Goal: Transaction & Acquisition: Book appointment/travel/reservation

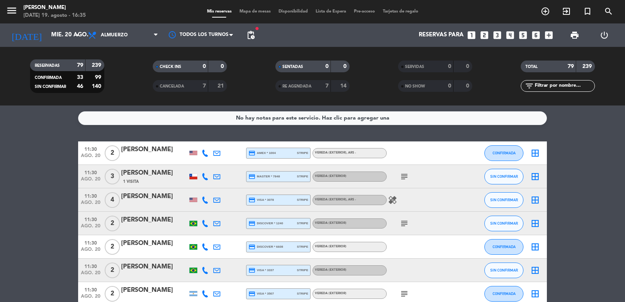
click at [253, 29] on span "pending_actions" at bounding box center [251, 35] width 16 height 16
click at [255, 31] on span "pending_actions" at bounding box center [250, 34] width 9 height 9
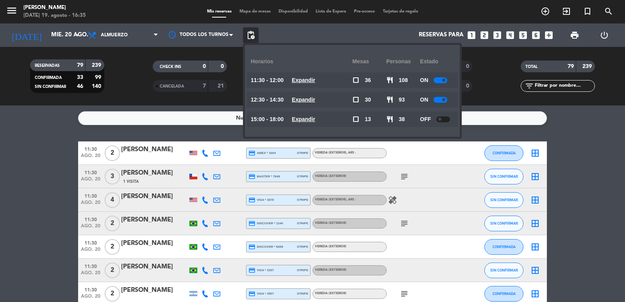
click at [304, 84] on span "Expandir" at bounding box center [303, 80] width 23 height 9
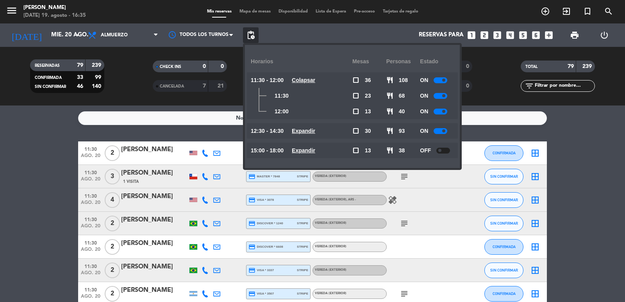
click at [308, 132] on u "Expandir" at bounding box center [303, 131] width 23 height 6
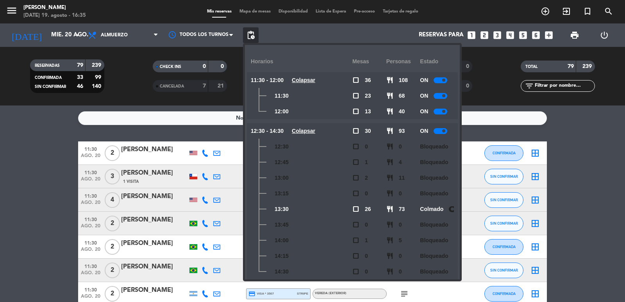
scroll to position [29, 0]
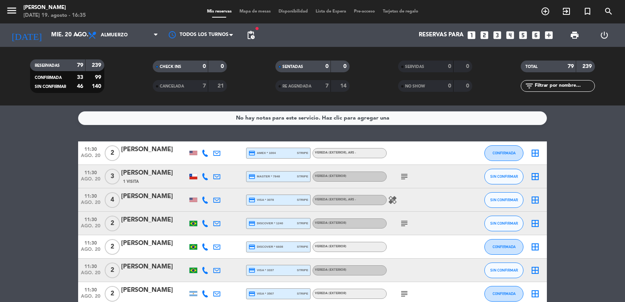
click at [486, 37] on icon "looks_two" at bounding box center [484, 35] width 10 height 10
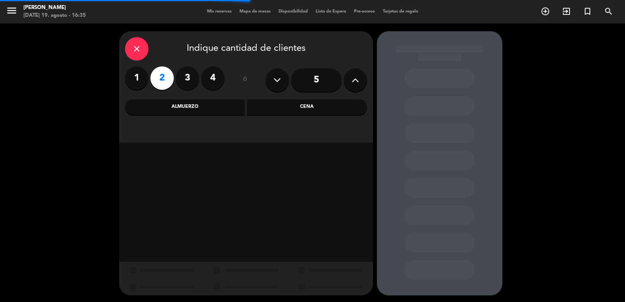
click at [231, 112] on div "Almuerzo" at bounding box center [185, 107] width 120 height 16
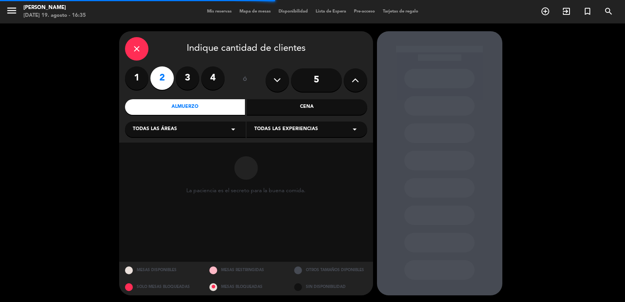
click at [200, 135] on div "Todas las áreas arrow_drop_down" at bounding box center [185, 129] width 121 height 16
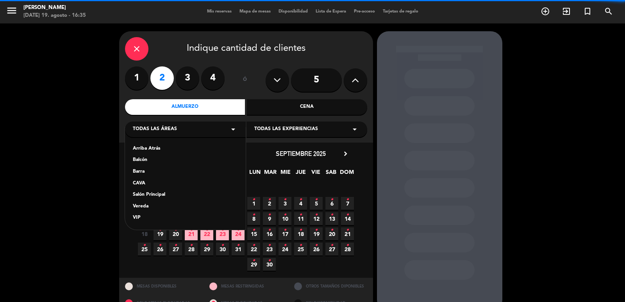
click at [144, 206] on div "Vereda" at bounding box center [185, 207] width 105 height 8
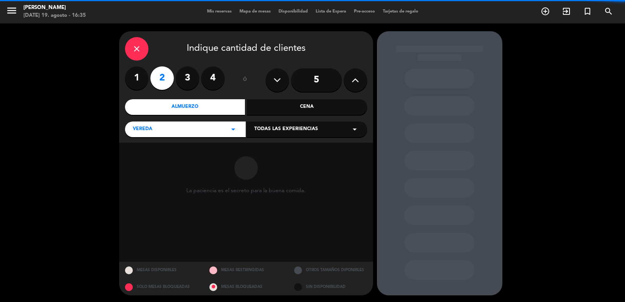
click at [339, 132] on div "Todas las experiencias arrow_drop_down" at bounding box center [306, 129] width 121 height 16
click at [301, 150] on div "Sidewalk (OUTDOORS)" at bounding box center [306, 149] width 105 height 8
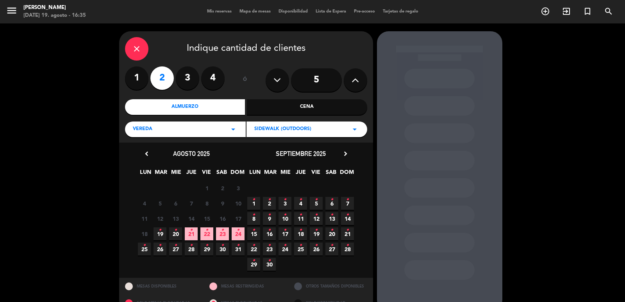
click at [176, 231] on icon "•" at bounding box center [175, 230] width 3 height 12
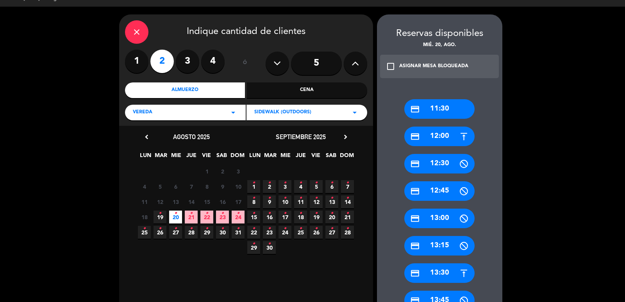
click at [428, 267] on div "credit_card 13:30" at bounding box center [439, 273] width 70 height 20
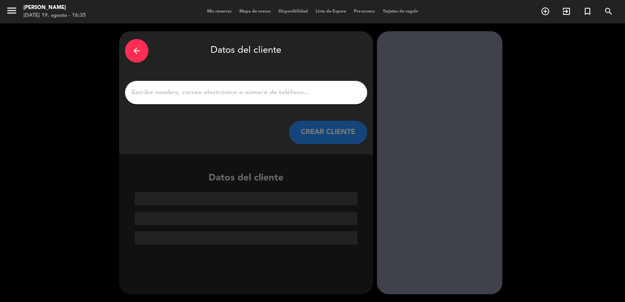
click at [294, 102] on div at bounding box center [246, 92] width 242 height 23
click at [304, 87] on input "1" at bounding box center [246, 92] width 230 height 11
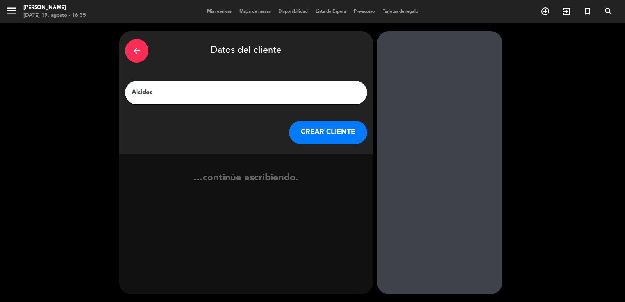
type input "Alsides"
click at [322, 140] on button "CREAR CLIENTE" at bounding box center [328, 132] width 78 height 23
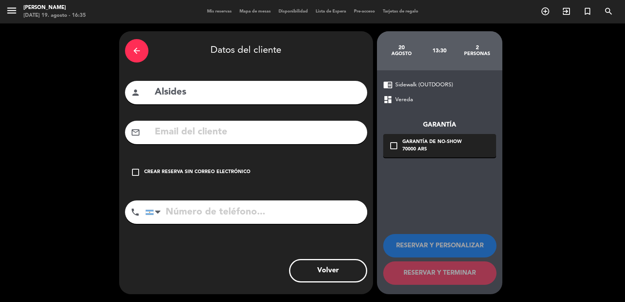
click at [201, 136] on input "text" at bounding box center [257, 132] width 207 height 16
click at [156, 134] on input "sidoaccio" at bounding box center [257, 132] width 207 height 16
click at [198, 130] on input "cidoaccio" at bounding box center [257, 132] width 207 height 16
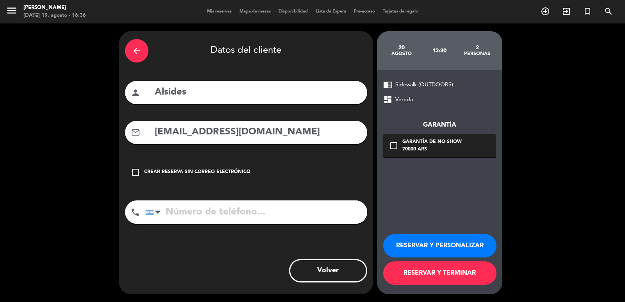
type input "[EMAIL_ADDRESS][DOMAIN_NAME]"
click at [203, 220] on input "tel" at bounding box center [256, 211] width 222 height 23
type input "[PHONE_NUMBER]"
drag, startPoint x: 430, startPoint y: 151, endPoint x: 443, endPoint y: 149, distance: 12.6
click at [430, 151] on div "70000 ARS" at bounding box center [431, 150] width 59 height 8
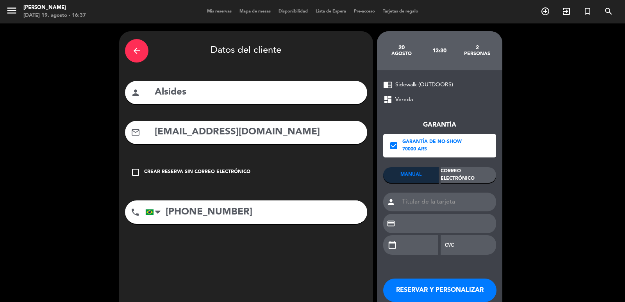
click at [467, 176] on div "Correo Electrónico" at bounding box center [467, 175] width 55 height 16
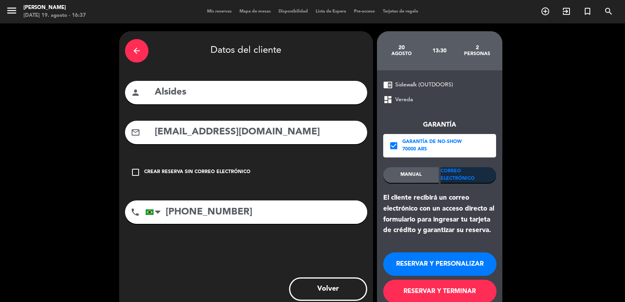
click at [426, 260] on button "RESERVAR Y PERSONALIZAR" at bounding box center [439, 263] width 113 height 23
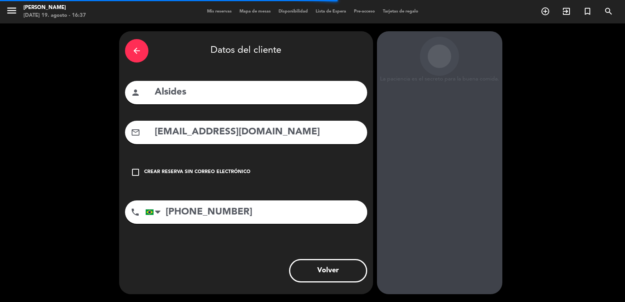
scroll to position [11, 0]
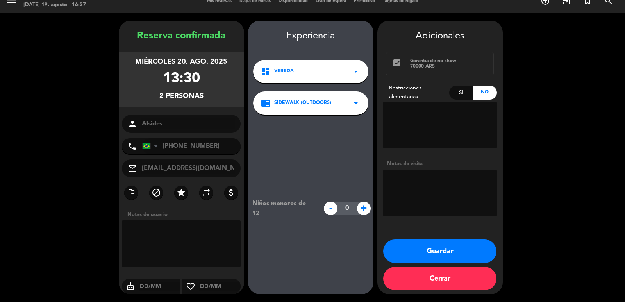
click at [419, 252] on button "Guardar" at bounding box center [439, 250] width 113 height 23
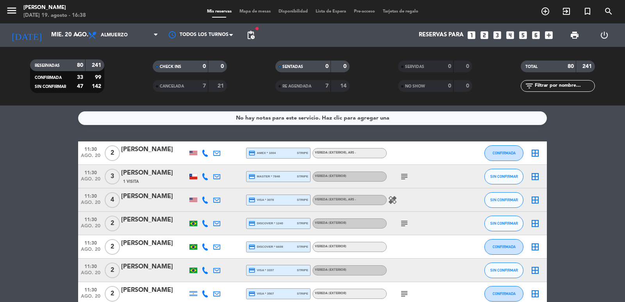
click at [488, 34] on icon "looks_two" at bounding box center [484, 35] width 10 height 10
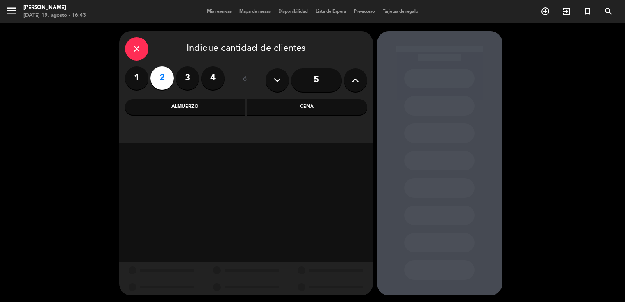
click at [268, 112] on div "Cena" at bounding box center [307, 107] width 120 height 16
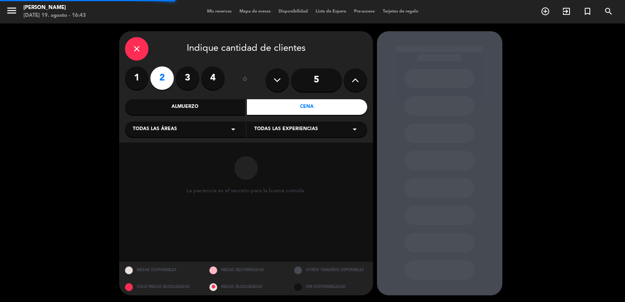
click at [219, 131] on div "Todas las áreas arrow_drop_down" at bounding box center [185, 129] width 121 height 16
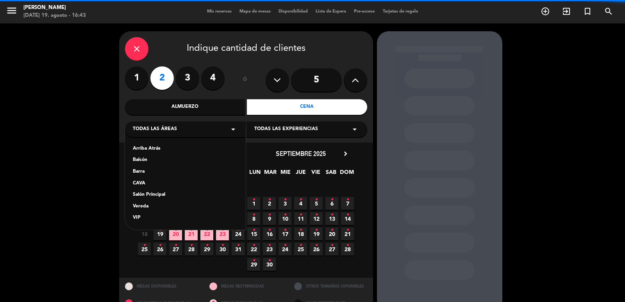
click at [148, 196] on div "Salón Principal" at bounding box center [185, 195] width 105 height 8
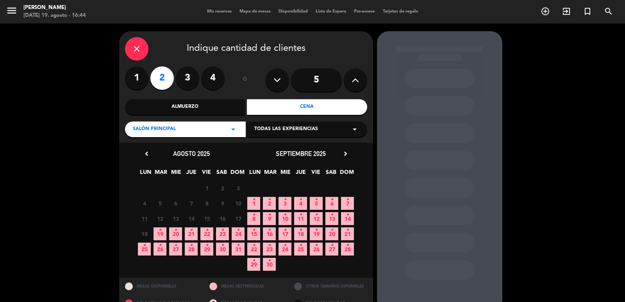
click at [303, 131] on span "Todas las experiencias" at bounding box center [286, 129] width 64 height 8
click at [286, 150] on div "Dining room" at bounding box center [306, 149] width 105 height 8
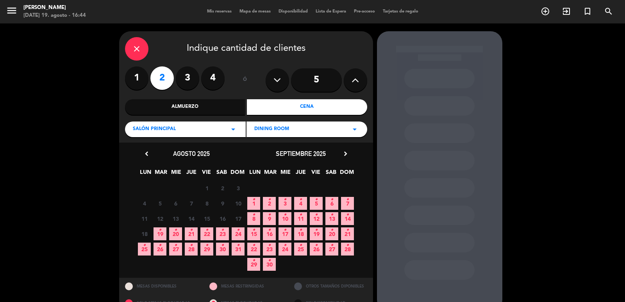
click at [187, 234] on span "21 •" at bounding box center [191, 233] width 13 height 13
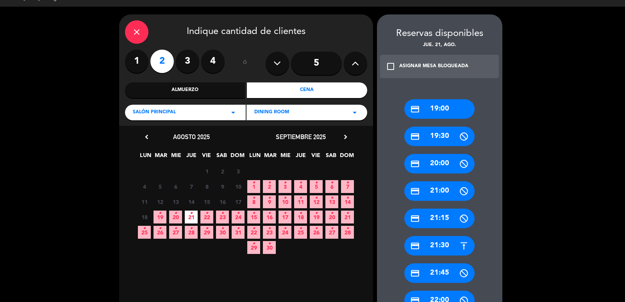
click at [415, 108] on icon "credit_card" at bounding box center [415, 109] width 10 height 10
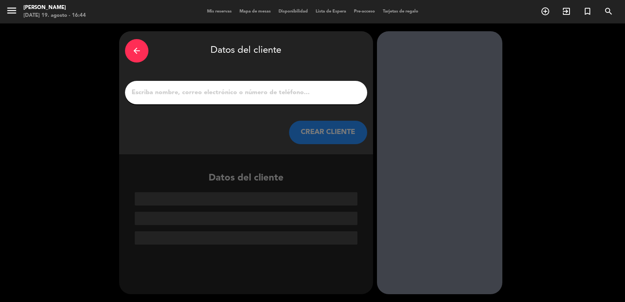
scroll to position [0, 0]
click at [226, 88] on input "1" at bounding box center [246, 92] width 230 height 11
click at [224, 94] on input "1" at bounding box center [246, 92] width 230 height 11
paste input "[PERSON_NAME]"
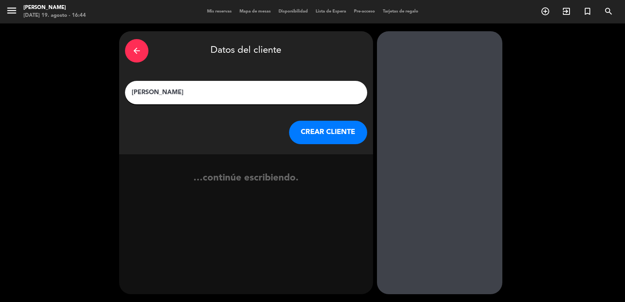
type input "[PERSON_NAME]"
click at [333, 136] on button "CREAR CLIENTE" at bounding box center [328, 132] width 78 height 23
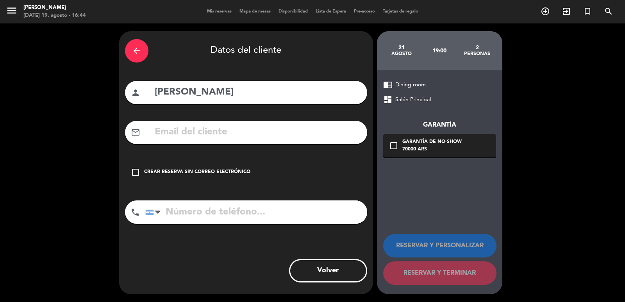
click at [237, 167] on div "check_box_outline_blank Crear reserva sin correo electrónico" at bounding box center [246, 171] width 242 height 23
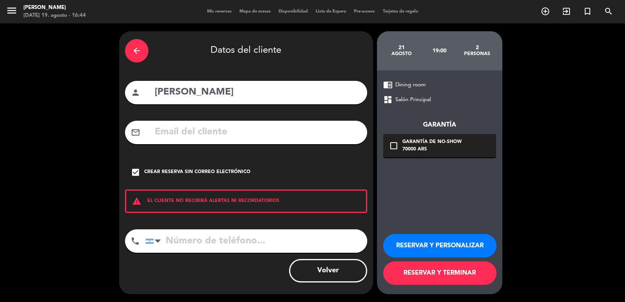
drag, startPoint x: 440, startPoint y: 253, endPoint x: 438, endPoint y: 249, distance: 4.6
click at [440, 253] on button "RESERVAR Y PERSONALIZAR" at bounding box center [439, 245] width 113 height 23
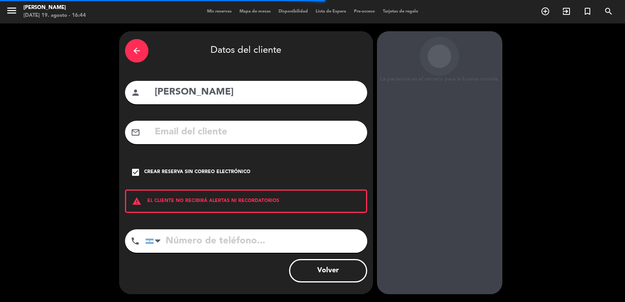
scroll to position [11, 0]
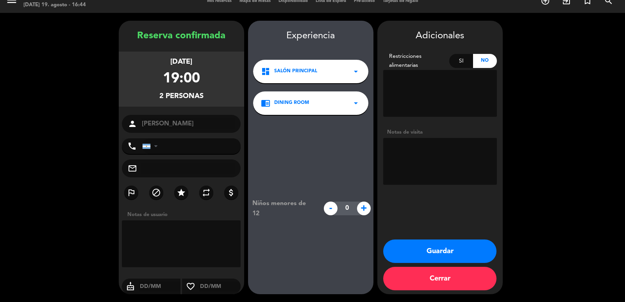
click at [432, 150] on textarea at bounding box center [440, 161] width 114 height 47
type textarea "paso [PERSON_NAME] paga por transf"
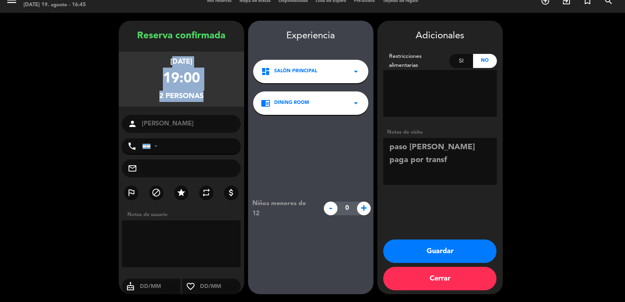
click at [210, 122] on div "Reserva confirmada [DATE] 19:00 2 personas person [PERSON_NAME] phone [GEOGRAPH…" at bounding box center [181, 165] width 125 height 273
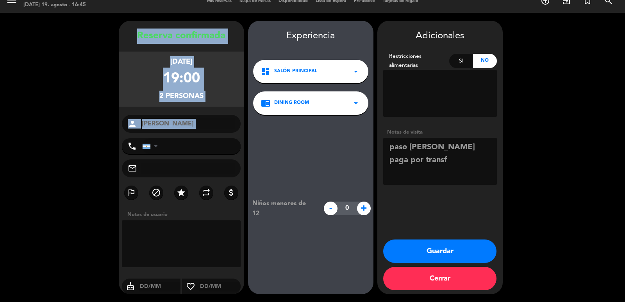
drag, startPoint x: 135, startPoint y: 33, endPoint x: 197, endPoint y: 135, distance: 118.8
click at [197, 135] on div "Reserva confirmada [DATE] 19:00 2 personas person [PERSON_NAME] phone [GEOGRAPH…" at bounding box center [181, 165] width 125 height 273
copy div "Reserva confirmada [DATE] 19:00 2 personas person"
drag, startPoint x: 417, startPoint y: 250, endPoint x: 300, endPoint y: 120, distance: 175.0
click at [417, 250] on button "Guardar" at bounding box center [439, 250] width 113 height 23
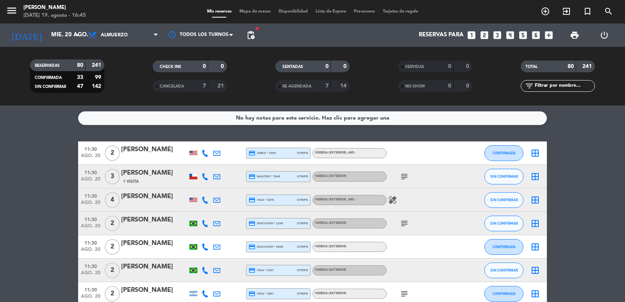
click at [483, 36] on icon "looks_two" at bounding box center [484, 35] width 10 height 10
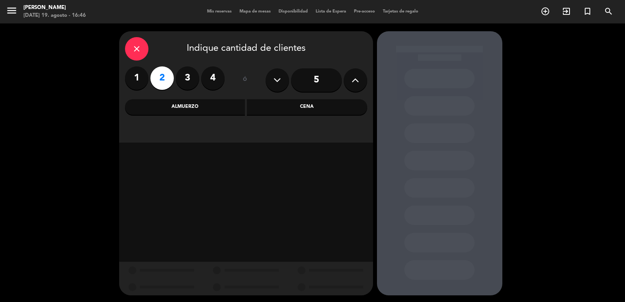
click at [217, 103] on div "Almuerzo" at bounding box center [185, 107] width 120 height 16
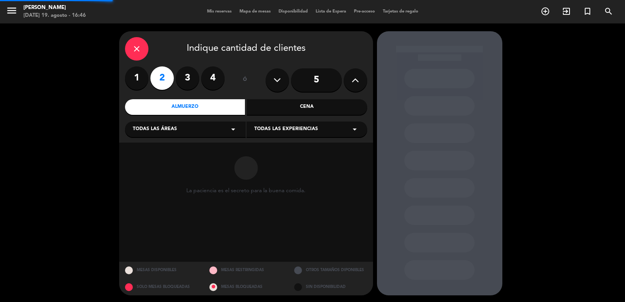
click at [197, 130] on div "Todas las áreas arrow_drop_down" at bounding box center [185, 129] width 121 height 16
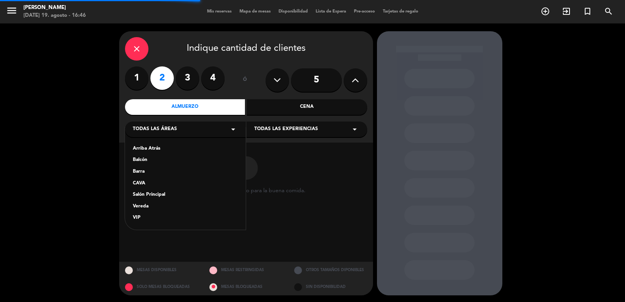
click at [152, 196] on div "Salón Principal" at bounding box center [185, 195] width 105 height 8
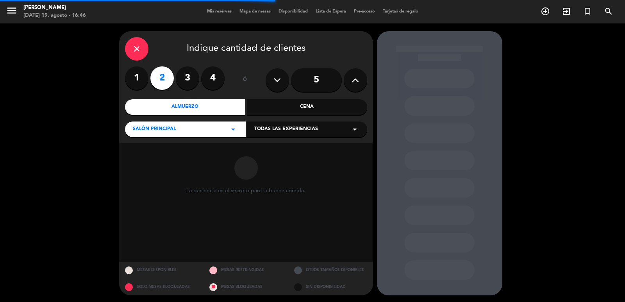
click at [264, 128] on span "Todas las experiencias" at bounding box center [286, 129] width 64 height 8
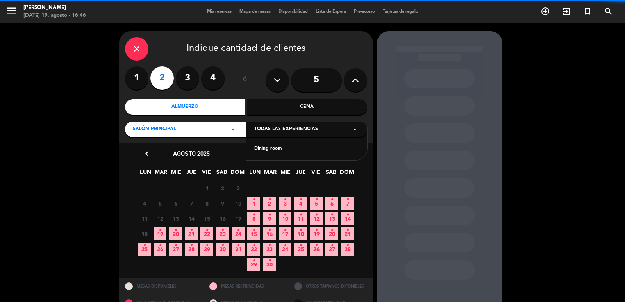
click at [255, 148] on div "Dining room" at bounding box center [306, 149] width 105 height 8
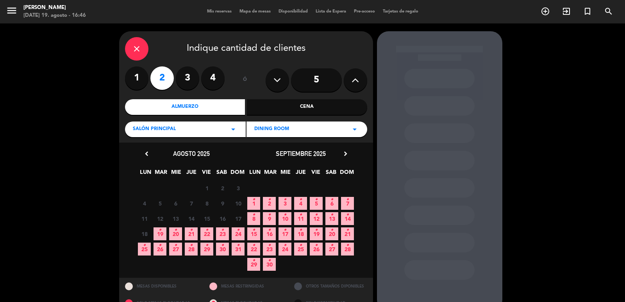
click at [345, 150] on icon "chevron_right" at bounding box center [345, 154] width 8 height 8
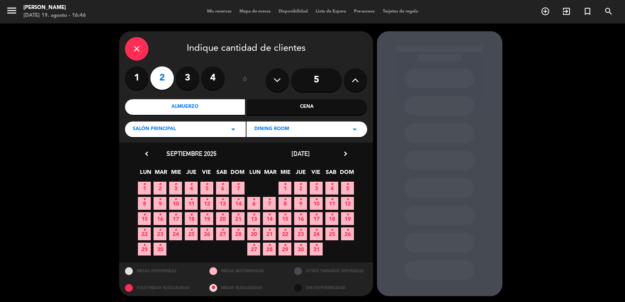
click at [345, 150] on icon "chevron_right" at bounding box center [345, 154] width 8 height 8
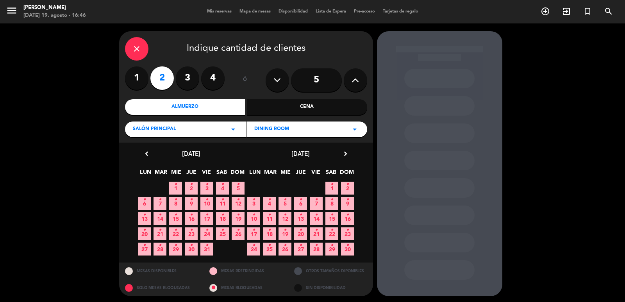
click at [148, 151] on icon "chevron_left" at bounding box center [147, 154] width 8 height 8
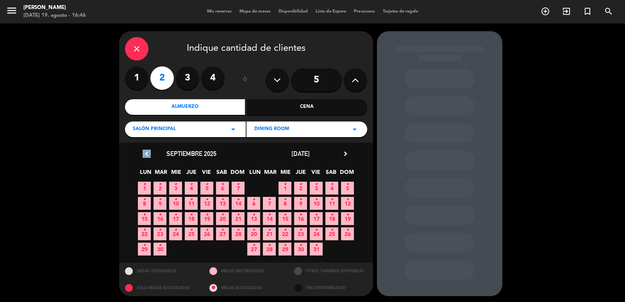
click at [148, 151] on icon "chevron_left" at bounding box center [147, 154] width 8 height 8
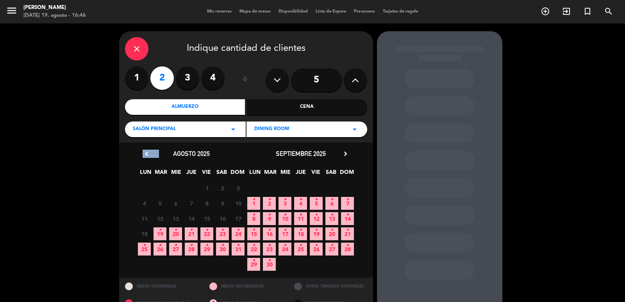
click at [148, 151] on icon "chevron_left" at bounding box center [147, 154] width 8 height 8
click at [148, 245] on span "25 •" at bounding box center [144, 248] width 13 height 13
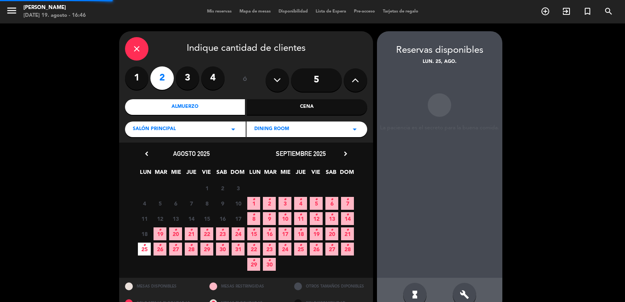
scroll to position [17, 0]
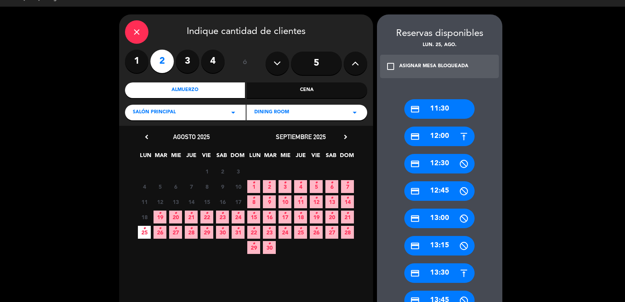
click at [423, 166] on div "credit_card 12:30" at bounding box center [439, 164] width 70 height 20
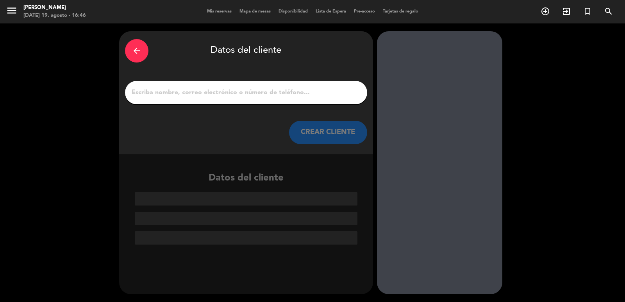
click at [215, 97] on input "1" at bounding box center [246, 92] width 230 height 11
paste input "[PERSON_NAME]"
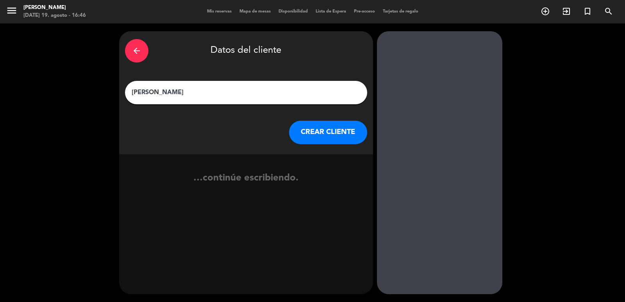
type input "[PERSON_NAME]"
click at [319, 128] on button "CREAR CLIENTE" at bounding box center [328, 132] width 78 height 23
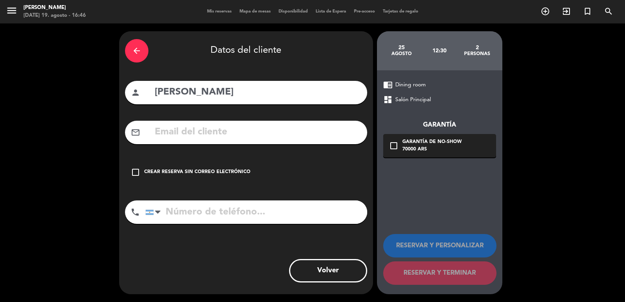
click at [194, 176] on div "check_box_outline_blank Crear reserva sin correo electrónico" at bounding box center [246, 171] width 242 height 23
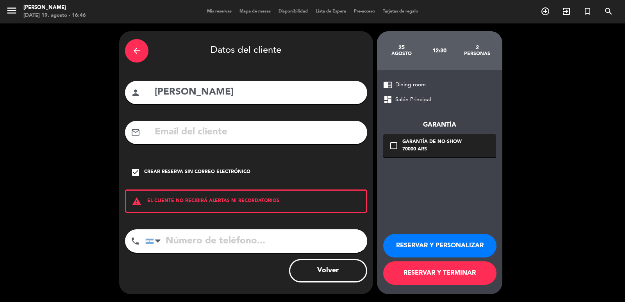
click at [457, 255] on button "RESERVAR Y PERSONALIZAR" at bounding box center [439, 245] width 113 height 23
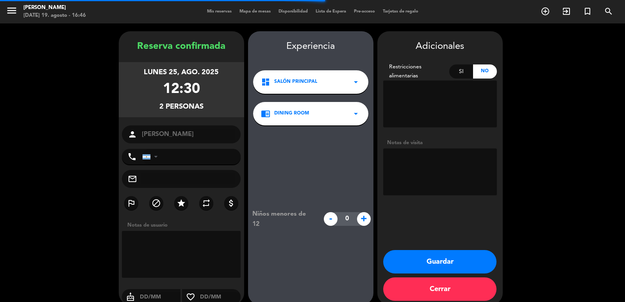
scroll to position [11, 0]
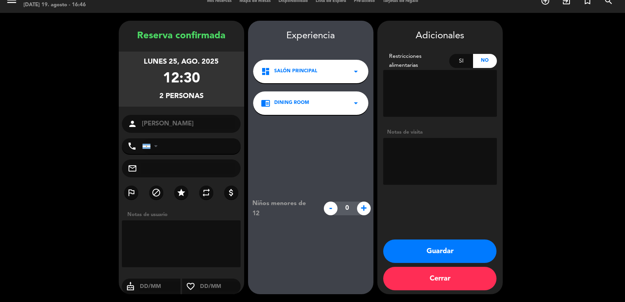
click at [413, 168] on textarea at bounding box center [440, 161] width 114 height 47
type textarea "paso [PERSON_NAME] VIP"
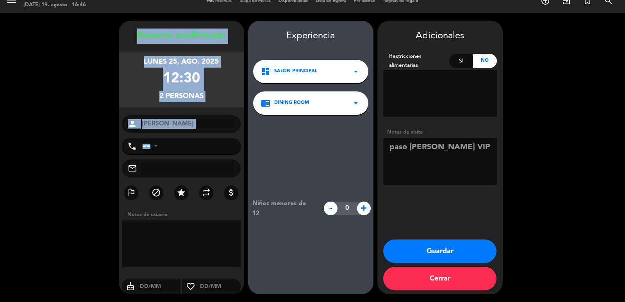
drag, startPoint x: 136, startPoint y: 32, endPoint x: 216, endPoint y: 135, distance: 130.3
click at [216, 135] on div "Reserva confirmada [DATE] 12:30 2 personas person [PERSON_NAME] phone [GEOGRAPH…" at bounding box center [181, 165] width 125 height 273
copy div "Reserva confirmada [DATE] 12:30 2 personas person"
click at [416, 251] on button "Guardar" at bounding box center [439, 250] width 113 height 23
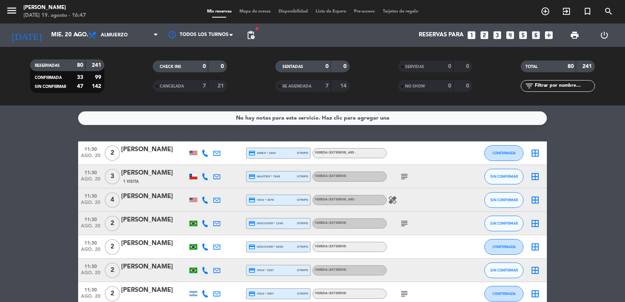
click at [606, 14] on icon "search" at bounding box center [608, 11] width 9 height 9
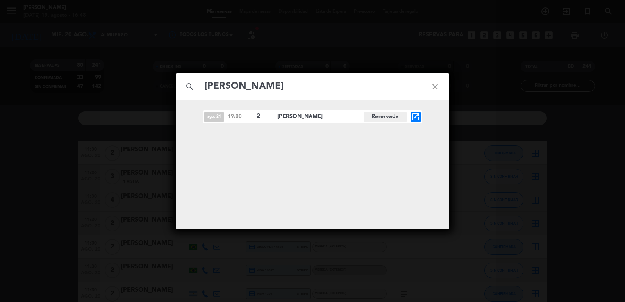
type input "[PERSON_NAME]"
click at [257, 117] on span "2" at bounding box center [264, 116] width 14 height 10
click at [419, 119] on icon "open_in_new" at bounding box center [415, 116] width 9 height 9
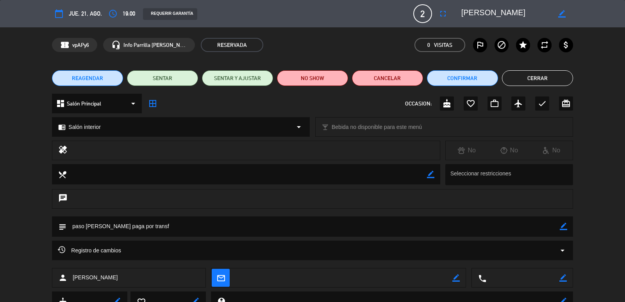
scroll to position [33, 0]
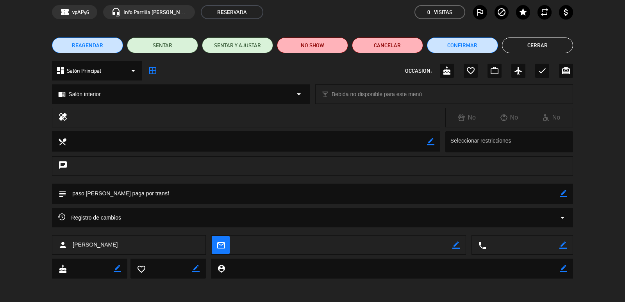
click at [566, 193] on icon "border_color" at bounding box center [562, 193] width 7 height 7
click at [374, 203] on textarea at bounding box center [312, 194] width 493 height 20
click at [564, 194] on icon at bounding box center [562, 193] width 7 height 7
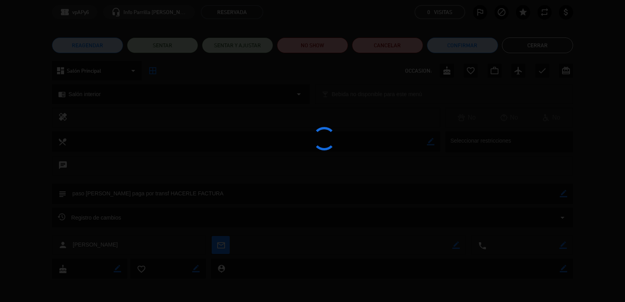
type textarea "paso [PERSON_NAME] paga por transf HACERLE FACTURA"
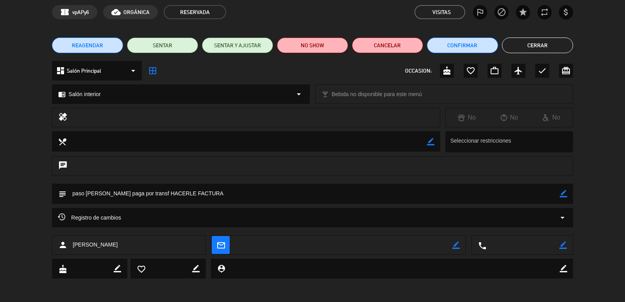
click at [523, 42] on button "Cerrar" at bounding box center [537, 45] width 71 height 16
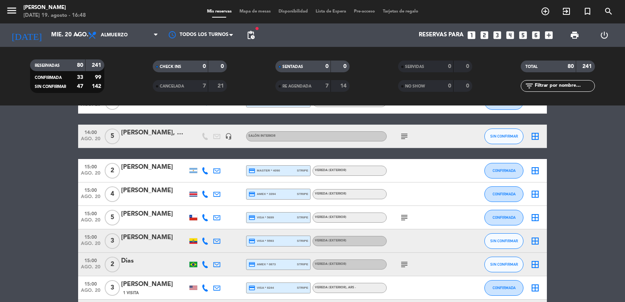
scroll to position [1796, 0]
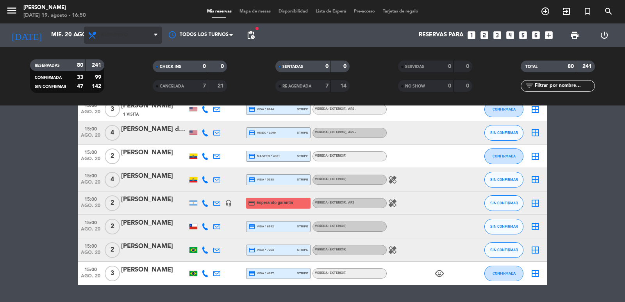
click at [102, 34] on span "Almuerzo" at bounding box center [114, 34] width 27 height 5
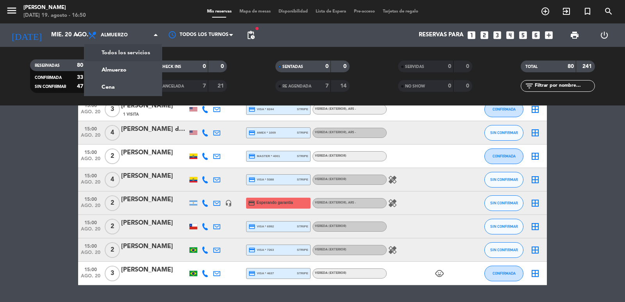
click at [105, 47] on div "menu [PERSON_NAME][DATE] 19. agosto - 16:50 Mis reservas Mapa de mesas Disponib…" at bounding box center [312, 52] width 625 height 105
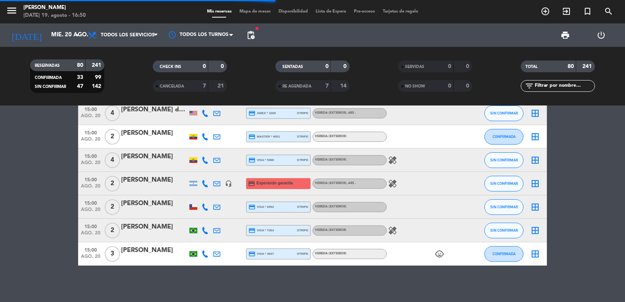
scroll to position [1776, 0]
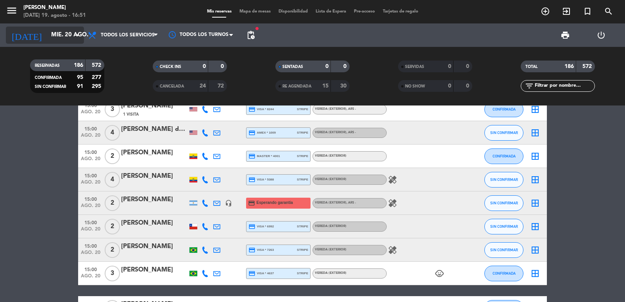
click at [47, 32] on input "mié. 20 ago." at bounding box center [84, 35] width 75 height 15
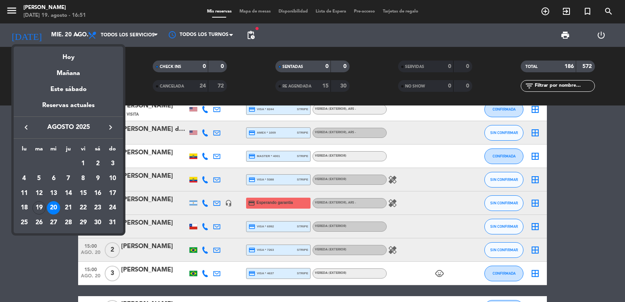
click at [68, 225] on div "28" at bounding box center [68, 222] width 13 height 13
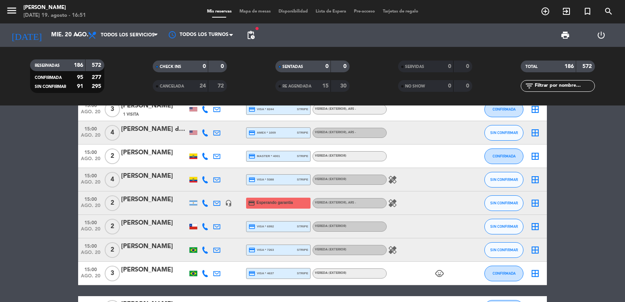
type input "[DEMOGRAPHIC_DATA][DATE]"
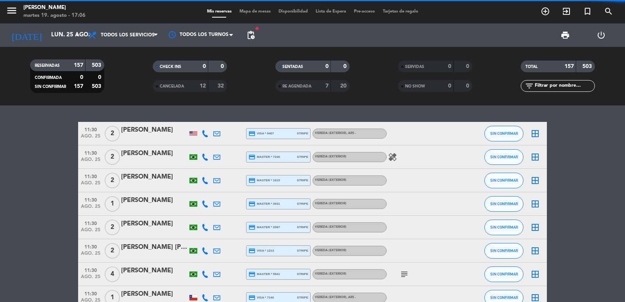
drag, startPoint x: 560, startPoint y: 84, endPoint x: 571, endPoint y: 69, distance: 19.1
click at [560, 84] on input "text" at bounding box center [564, 86] width 61 height 9
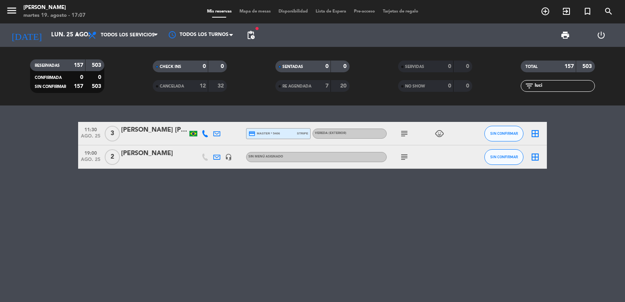
type input "luci"
drag, startPoint x: 82, startPoint y: 153, endPoint x: 185, endPoint y: 158, distance: 103.6
click at [185, 158] on div "19:00 ago. 25 2 Lucila Cardoso headset_mic Sin menú asignado subject SIN CONFIR…" at bounding box center [312, 156] width 469 height 23
copy div "19:00 ago. 25 2 Lucila Cardoso"
click at [543, 16] on icon "add_circle_outline" at bounding box center [544, 11] width 9 height 9
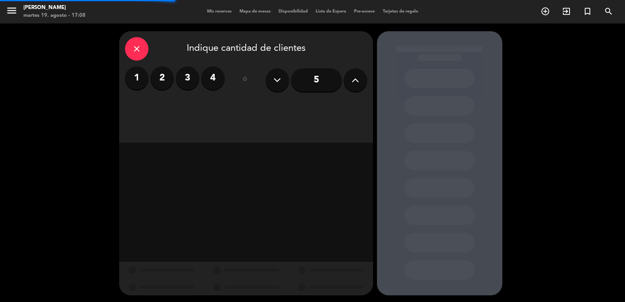
drag, startPoint x: 213, startPoint y: 84, endPoint x: 204, endPoint y: 91, distance: 11.1
click at [213, 84] on label "4" at bounding box center [212, 77] width 23 height 23
click at [191, 101] on div "close Indique cantidad de clientes 1 2 3 4 ó 5" at bounding box center [246, 86] width 254 height 111
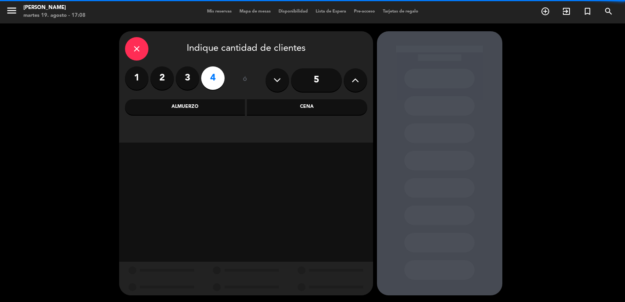
click at [190, 103] on div "Almuerzo" at bounding box center [185, 107] width 120 height 16
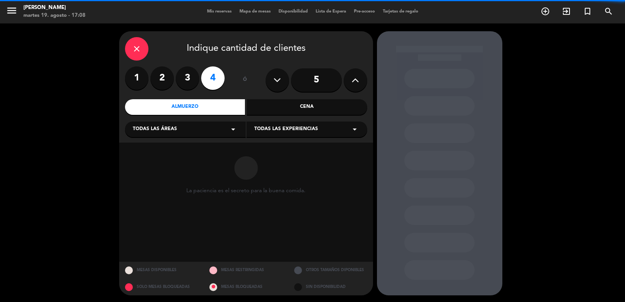
click at [177, 124] on div "Todas las áreas arrow_drop_down" at bounding box center [185, 129] width 121 height 16
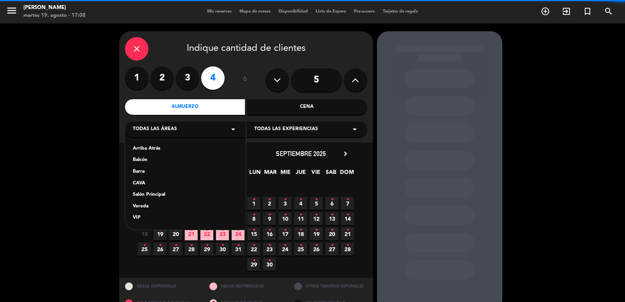
drag, startPoint x: 167, startPoint y: 196, endPoint x: 279, endPoint y: 130, distance: 129.8
click at [168, 196] on div "Salón Principal" at bounding box center [185, 195] width 105 height 8
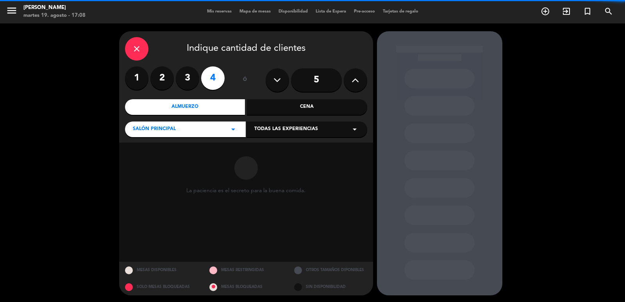
click at [310, 110] on div "Cena" at bounding box center [307, 107] width 120 height 16
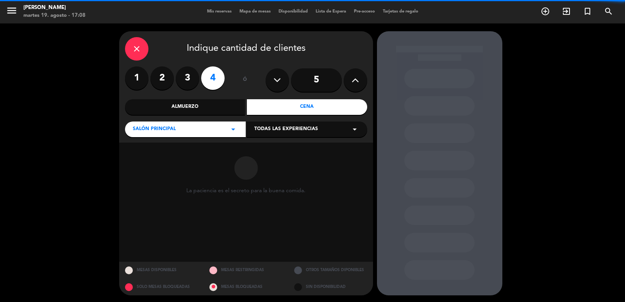
click at [217, 109] on div "Almuerzo" at bounding box center [185, 107] width 120 height 16
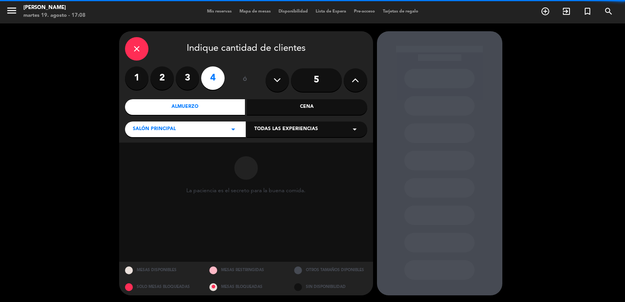
click at [281, 130] on span "Todas las experiencias" at bounding box center [286, 129] width 64 height 8
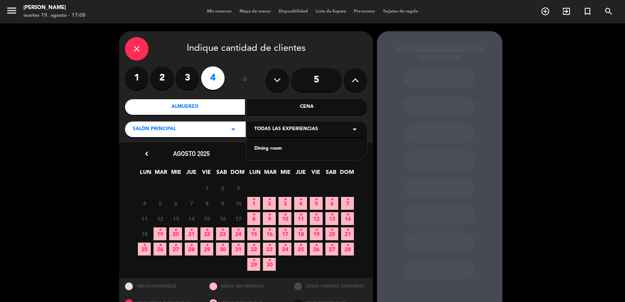
click at [258, 145] on div "Dining room" at bounding box center [306, 149] width 105 height 8
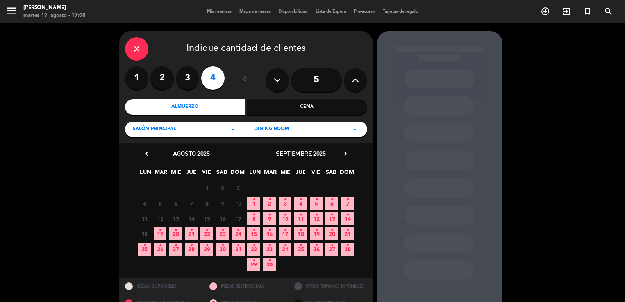
click at [160, 247] on icon "•" at bounding box center [160, 245] width 3 height 12
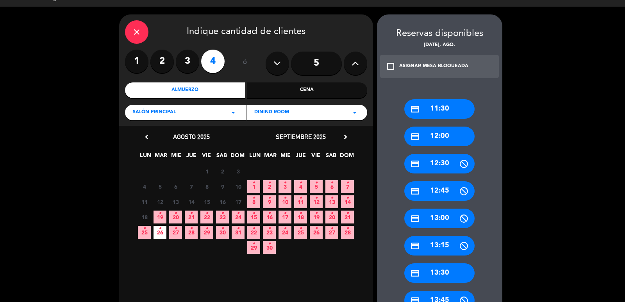
click at [429, 138] on div "credit_card 12:00" at bounding box center [439, 136] width 70 height 20
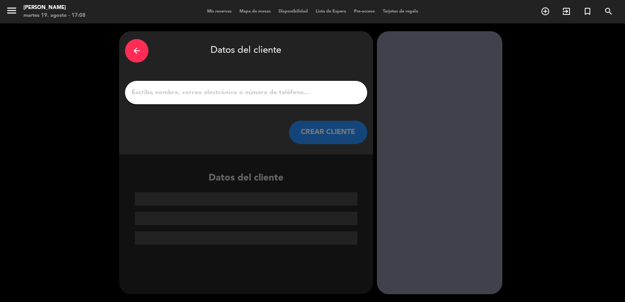
click at [262, 94] on input "1" at bounding box center [246, 92] width 230 height 11
paste input "Florencia Rettazzini"
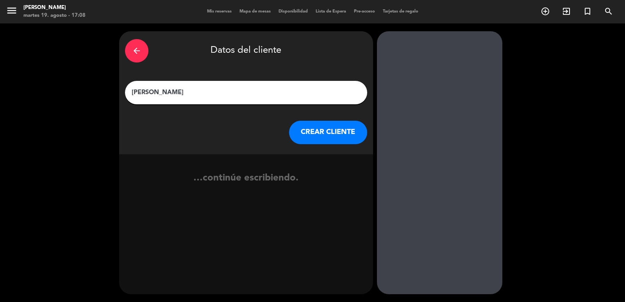
type input "Florencia Rettazzini"
click at [324, 126] on button "CREAR CLIENTE" at bounding box center [328, 132] width 78 height 23
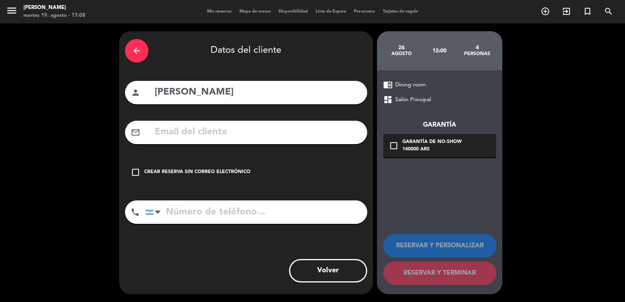
click at [260, 132] on input "text" at bounding box center [257, 132] width 207 height 16
paste input "1123289516 Florencia.rettazzini@fullofdreams.travel"
drag, startPoint x: 183, startPoint y: 130, endPoint x: 76, endPoint y: 132, distance: 107.0
click at [76, 132] on div "arrow_back Datos del cliente person Florencia Rettazzini mail_outline 112328951…" at bounding box center [312, 162] width 625 height 278
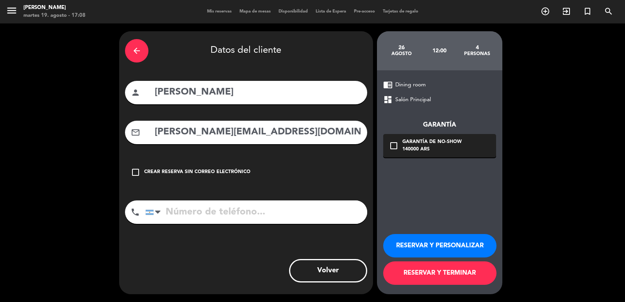
type input "Florencia.rettazzini@fullofdreams.travel"
click at [248, 216] on input "tel" at bounding box center [256, 211] width 222 height 23
paste input "1123289516"
type input "1123289516"
click at [436, 158] on div "chrome_reader_mode Dining room dashboard Salón Principal Garantía check_box_out…" at bounding box center [439, 182] width 125 height 224
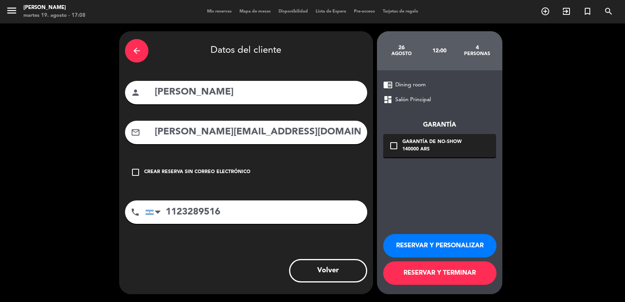
click at [449, 149] on div "140000 ARS" at bounding box center [431, 150] width 59 height 8
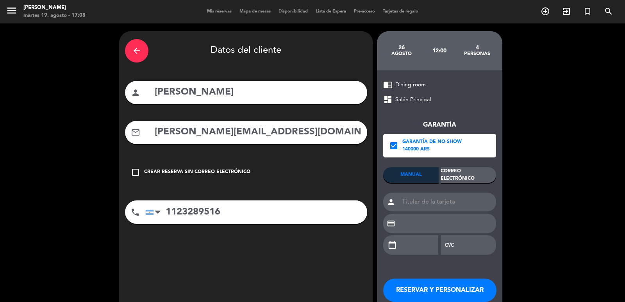
click at [473, 175] on div "Correo Electrónico" at bounding box center [467, 175] width 55 height 16
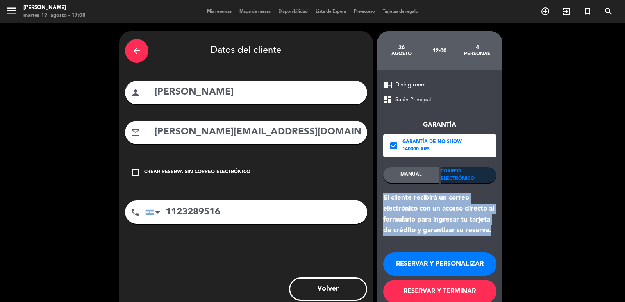
drag, startPoint x: 382, startPoint y: 197, endPoint x: 492, endPoint y: 233, distance: 116.1
click at [492, 233] on div "chrome_reader_mode Dining room dashboard Salón Principal Garantía check_box Gar…" at bounding box center [439, 191] width 125 height 242
copy div "El cliente recibirá un correo electrónico con un acceso directo al formulario p…"
drag, startPoint x: 462, startPoint y: 265, endPoint x: 451, endPoint y: 266, distance: 11.0
click at [461, 265] on button "RESERVAR Y PERSONALIZAR" at bounding box center [439, 263] width 113 height 23
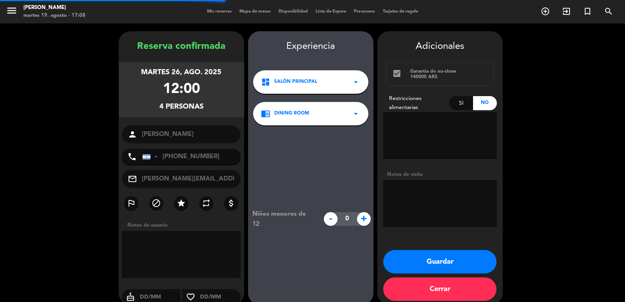
scroll to position [11, 0]
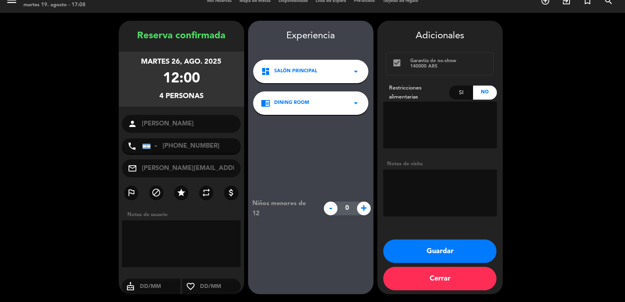
drag, startPoint x: 129, startPoint y: 59, endPoint x: 210, endPoint y: 91, distance: 87.1
click at [210, 91] on div "martes 26, ago. 2025 12:00 4 personas" at bounding box center [181, 79] width 125 height 55
copy div "martes 26, ago. 2025 12:00 4 personas"
click at [469, 253] on button "Guardar" at bounding box center [439, 250] width 113 height 23
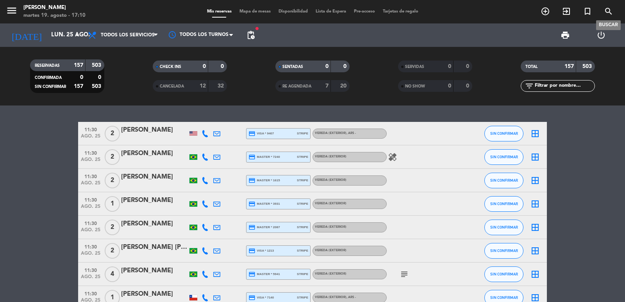
click at [611, 5] on span "search" at bounding box center [608, 11] width 21 height 13
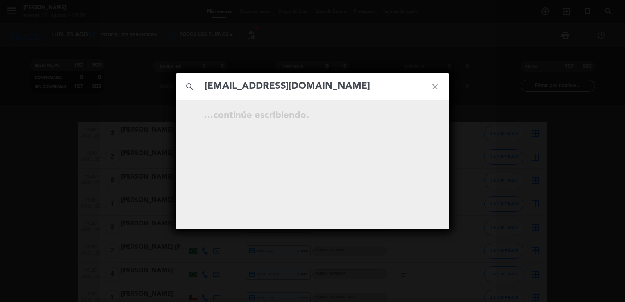
type input "paulocf5@yahoo.com.br"
click at [413, 116] on icon "open_in_new" at bounding box center [415, 116] width 9 height 9
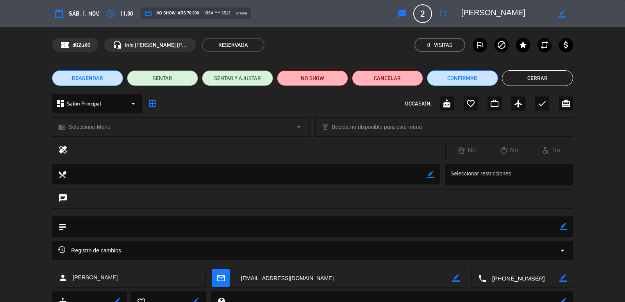
click at [106, 12] on icon "access_time" at bounding box center [110, 13] width 9 height 9
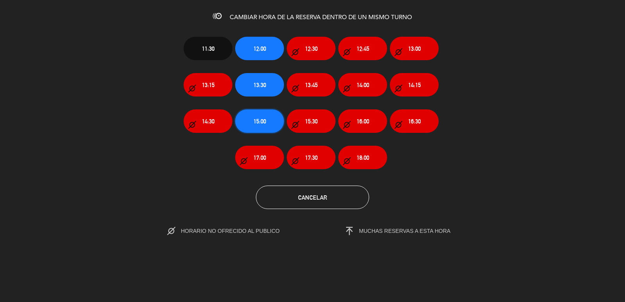
click at [273, 122] on button "15:00" at bounding box center [259, 120] width 49 height 23
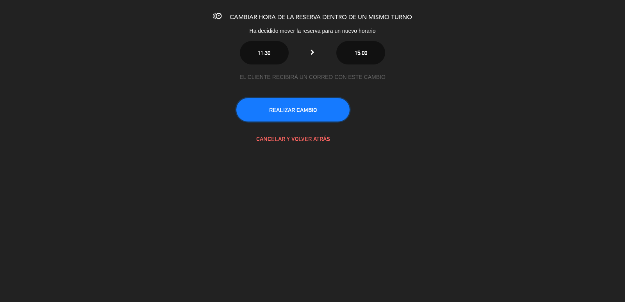
click at [290, 117] on button "REALIZAR CAMBIO" at bounding box center [292, 109] width 113 height 23
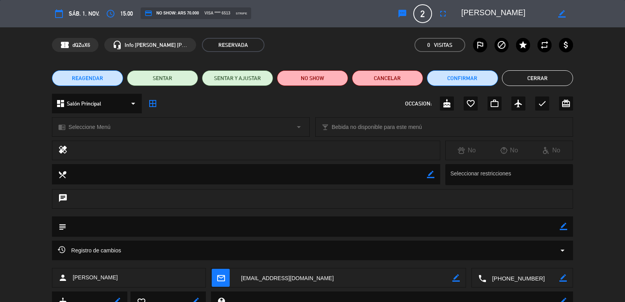
click at [533, 80] on button "Cerrar" at bounding box center [537, 78] width 71 height 16
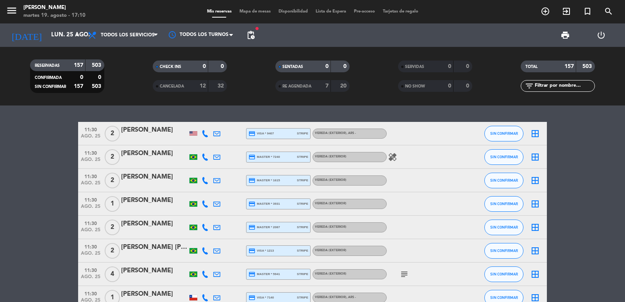
click at [550, 10] on icon "search" at bounding box center [544, 11] width 9 height 9
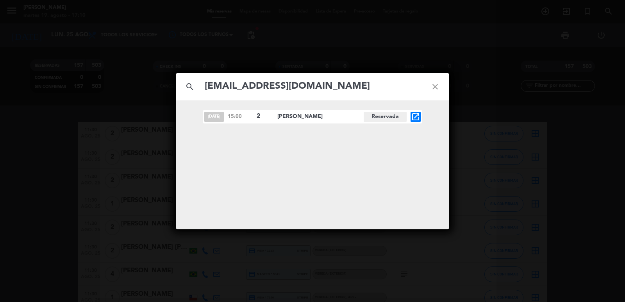
type input "paulocf5@yahoo.com.br"
drag, startPoint x: 206, startPoint y: 114, endPoint x: 403, endPoint y: 119, distance: 196.9
click at [403, 119] on div "nov. 1 15:00 2 Paulo César Figueiredo Reservada open_in_new" at bounding box center [312, 116] width 219 height 13
copy div "nov. 1 15:00 2 Paulo César Figueiredo Reservada"
click at [122, 68] on div "search paulocf5@yahoo.com.br close nov. 1 15:00 2 Paulo César Figueiredo Reserv…" at bounding box center [312, 151] width 625 height 302
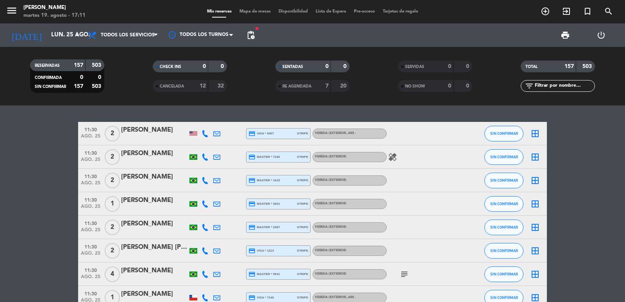
click at [51, 30] on input "lun. 25 ago." at bounding box center [84, 35] width 75 height 15
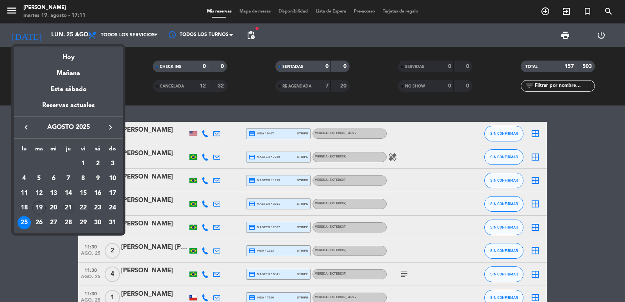
click at [73, 207] on div "21" at bounding box center [68, 207] width 13 height 13
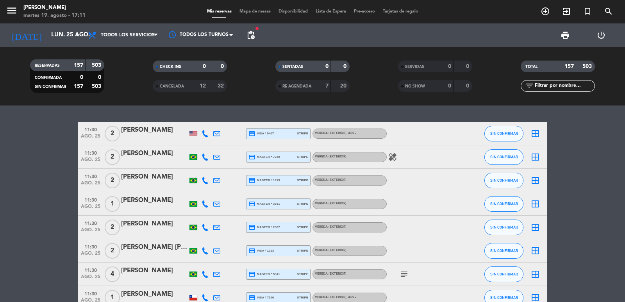
type input "jue. 21 ago."
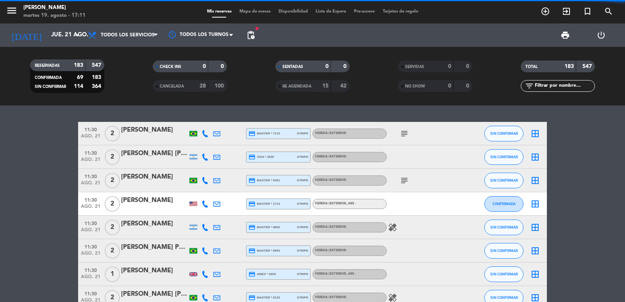
click at [554, 83] on input "text" at bounding box center [564, 86] width 61 height 9
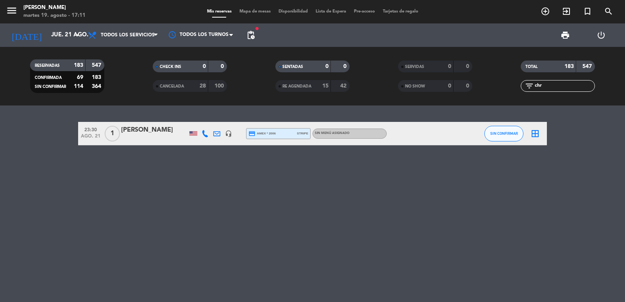
click at [214, 137] on div at bounding box center [217, 133] width 12 height 23
click at [216, 134] on icon at bounding box center [216, 133] width 7 height 7
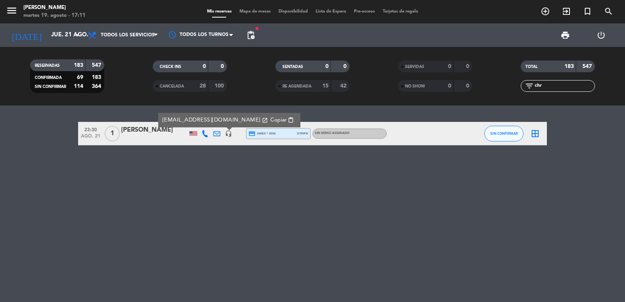
click at [569, 87] on input "chr" at bounding box center [564, 86] width 61 height 9
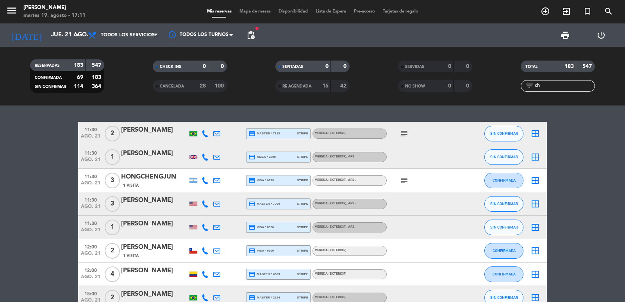
type input "c"
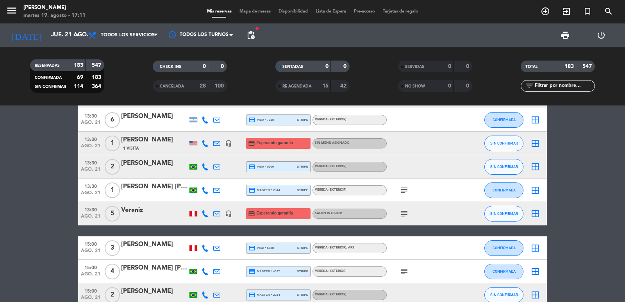
scroll to position [1728, 0]
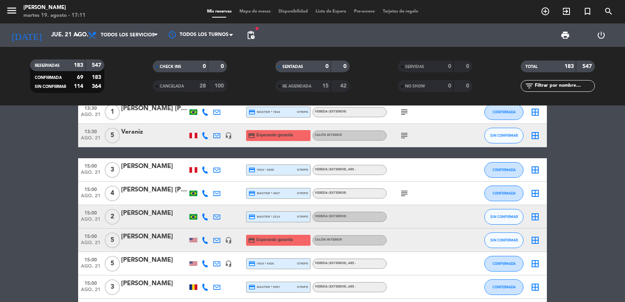
click at [213, 241] on div at bounding box center [217, 239] width 12 height 23
click at [215, 240] on icon at bounding box center [216, 240] width 7 height 7
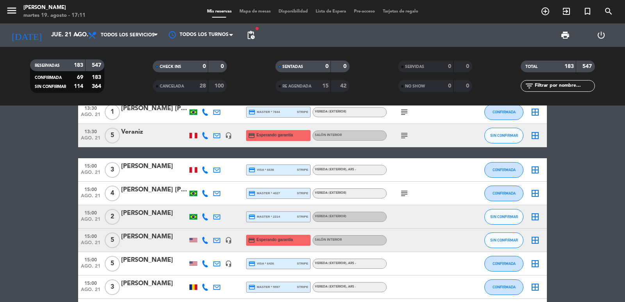
drag, startPoint x: 84, startPoint y: 235, endPoint x: 367, endPoint y: 248, distance: 283.0
click at [367, 248] on div "15:00 ago. 21 5 Cristian headset_mic credit_card Esperando garantía Salón inter…" at bounding box center [312, 239] width 469 height 23
copy div "15:00 ago. 21 5 Cristian headset_mic credit_card Esperando garantía Salón inter…"
click at [549, 14] on icon "add_circle_outline" at bounding box center [544, 11] width 9 height 9
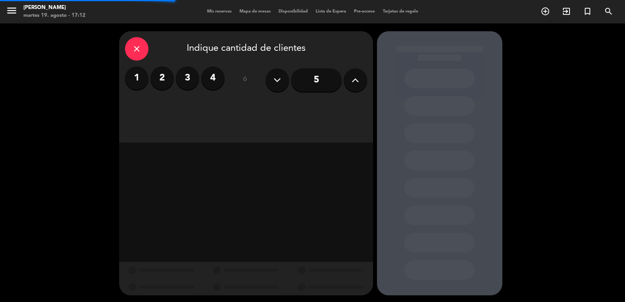
click at [154, 78] on label "2" at bounding box center [161, 77] width 23 height 23
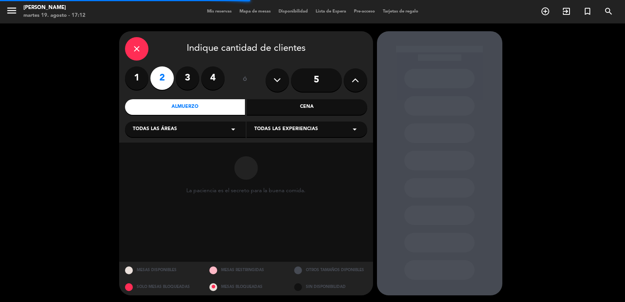
click at [185, 131] on div "Todas las áreas arrow_drop_down" at bounding box center [185, 129] width 121 height 16
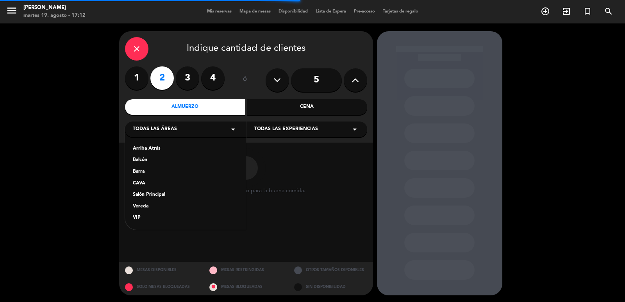
click at [168, 194] on div "Salón Principal" at bounding box center [185, 195] width 105 height 8
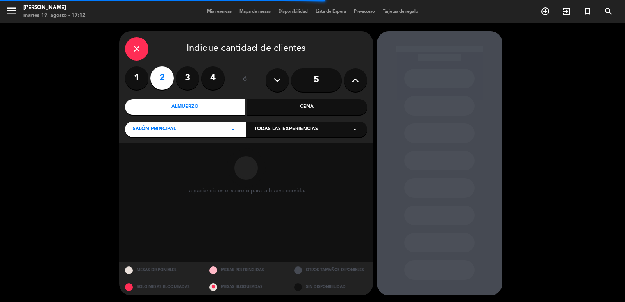
click at [292, 134] on div "Todas las experiencias arrow_drop_down" at bounding box center [306, 129] width 121 height 16
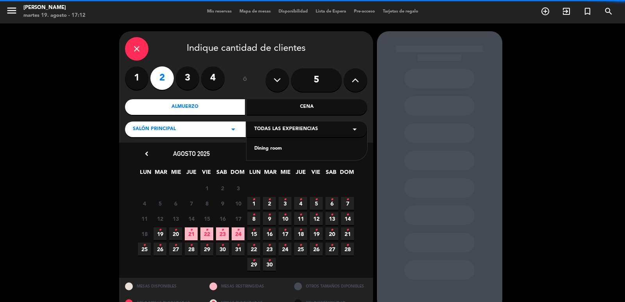
click at [286, 150] on div "Dining room" at bounding box center [306, 149] width 105 height 8
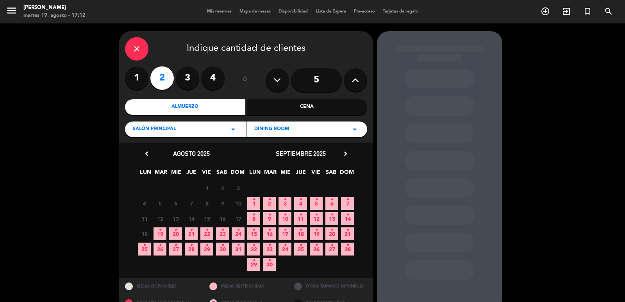
click at [191, 245] on icon "•" at bounding box center [191, 245] width 3 height 12
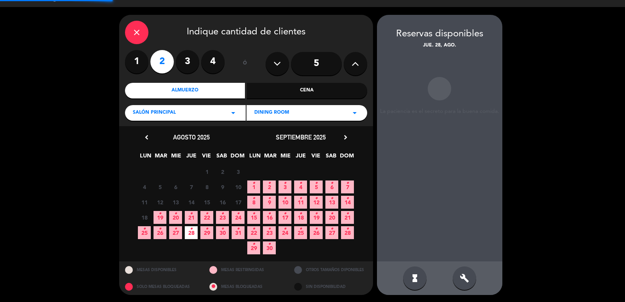
scroll to position [17, 0]
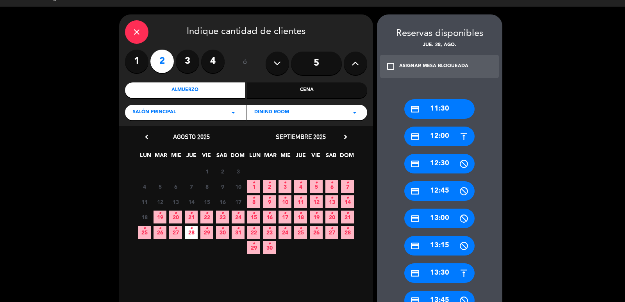
drag, startPoint x: 433, startPoint y: 136, endPoint x: 410, endPoint y: 127, distance: 25.1
click at [433, 135] on div "credit_card 12:00" at bounding box center [439, 136] width 70 height 20
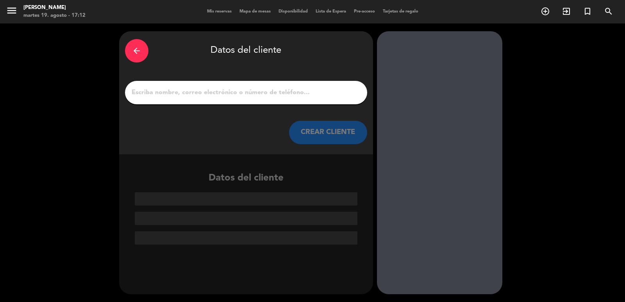
scroll to position [0, 0]
click at [246, 96] on input "1" at bounding box center [246, 92] width 230 height 11
paste input "Lennara Aragão"
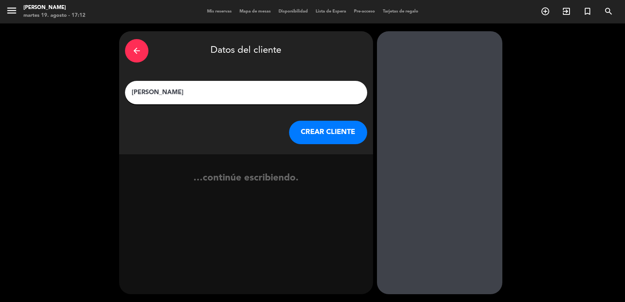
type input "Lennara Aragão"
click at [315, 126] on button "CREAR CLIENTE" at bounding box center [328, 132] width 78 height 23
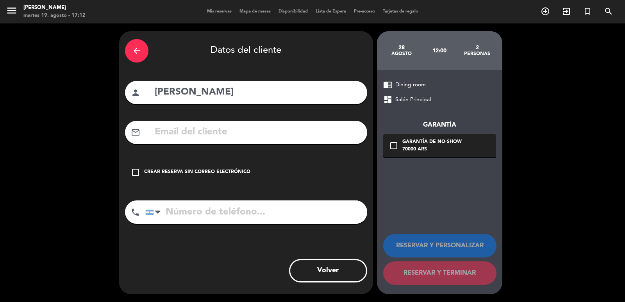
click at [145, 55] on div "arrow_back" at bounding box center [136, 50] width 23 height 23
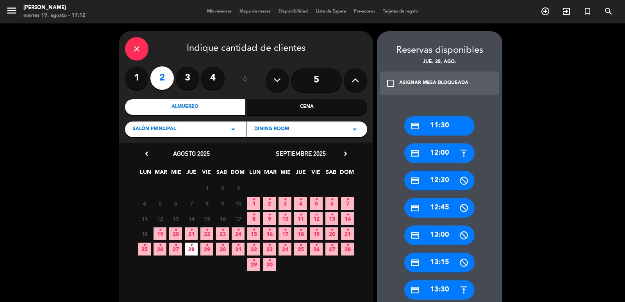
click at [175, 239] on icon "•" at bounding box center [175, 245] width 3 height 12
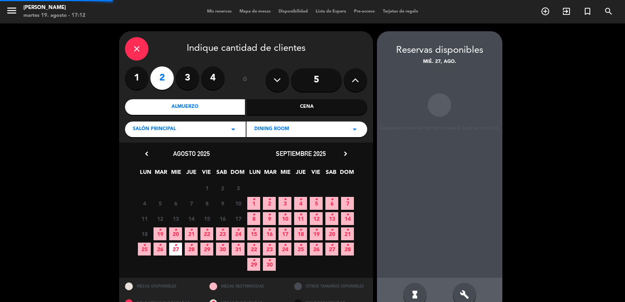
scroll to position [17, 0]
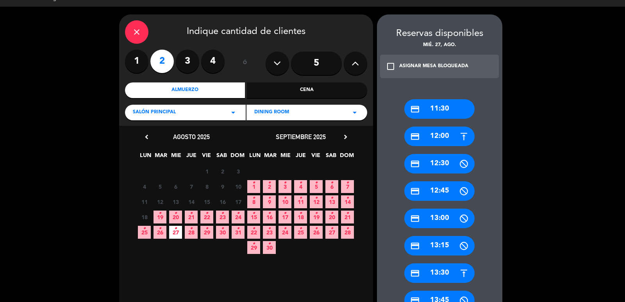
click at [429, 139] on div "credit_card 12:00" at bounding box center [439, 136] width 70 height 20
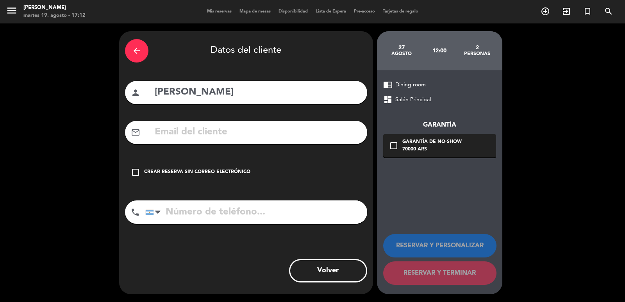
drag, startPoint x: 262, startPoint y: 95, endPoint x: 96, endPoint y: 96, distance: 165.5
click at [96, 96] on div "arrow_back Datos del cliente person Lennara Aragão mail_outline check_box_outli…" at bounding box center [312, 162] width 625 height 278
paste input "Maria Cristina Giordan"
type input "Maria Cristina Giordano"
click at [212, 133] on input "text" at bounding box center [257, 132] width 207 height 16
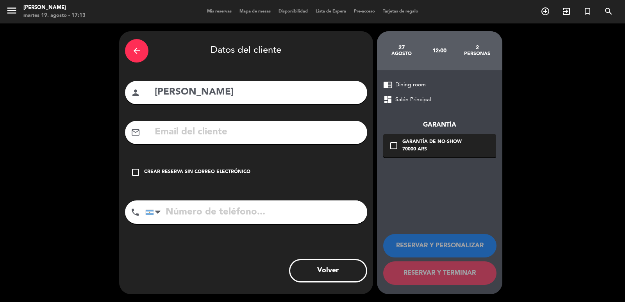
paste input "Tinagiordano@uol.com.br"
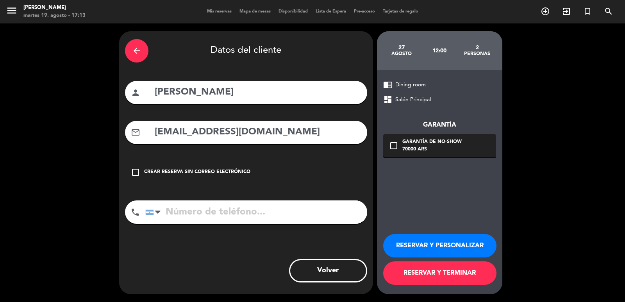
type input "Tinagiordano@uol.com.br"
click at [263, 211] on input "tel" at bounding box center [256, 211] width 222 height 23
paste input "+55 12 991017287"
type input "+55 12 991017287"
click at [412, 151] on div "70000 ARS" at bounding box center [431, 150] width 59 height 8
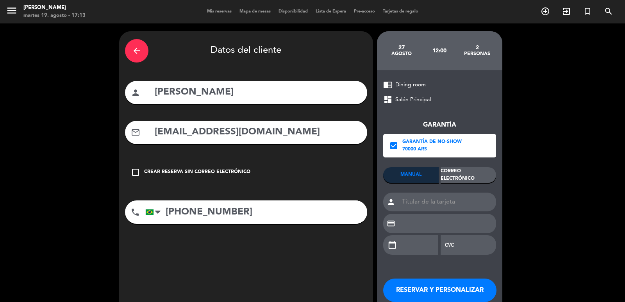
click at [448, 178] on div "Correo Electrónico" at bounding box center [467, 175] width 55 height 16
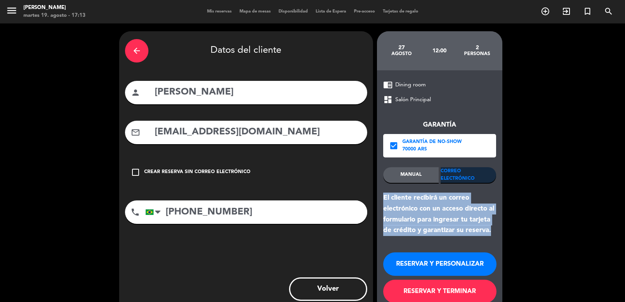
drag, startPoint x: 495, startPoint y: 232, endPoint x: 380, endPoint y: 198, distance: 119.3
click at [380, 198] on div "chrome_reader_mode Dining room dashboard Salón Principal Garantía check_box Gar…" at bounding box center [439, 191] width 125 height 242
copy div "El cliente recibirá un correo electrónico con un acceso directo al formulario p…"
click at [414, 262] on button "RESERVAR Y PERSONALIZAR" at bounding box center [439, 263] width 113 height 23
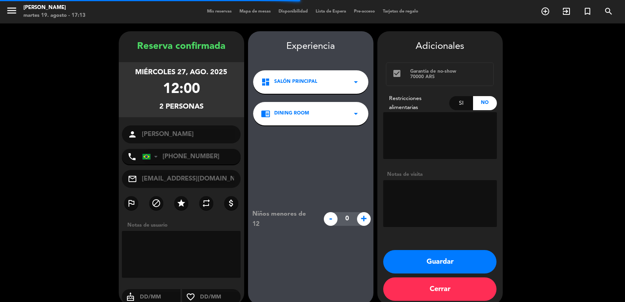
scroll to position [11, 0]
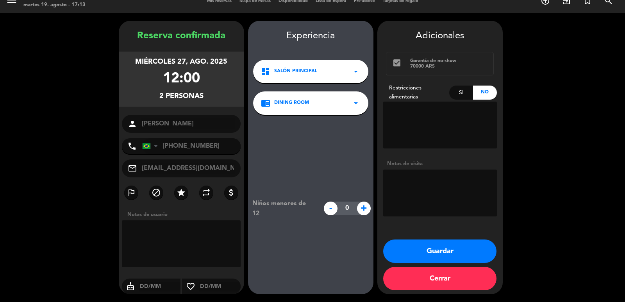
drag, startPoint x: 131, startPoint y: 57, endPoint x: 225, endPoint y: 92, distance: 100.1
click at [225, 92] on div "miércoles 27, ago. 2025 12:00 2 personas" at bounding box center [181, 79] width 125 height 55
copy div "miércoles 27, ago. 2025 12:00 2 personas"
click at [445, 250] on button "Guardar" at bounding box center [439, 250] width 113 height 23
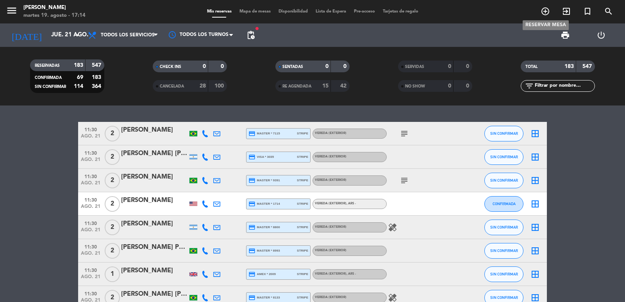
click at [546, 13] on icon "add_circle_outline" at bounding box center [544, 11] width 9 height 9
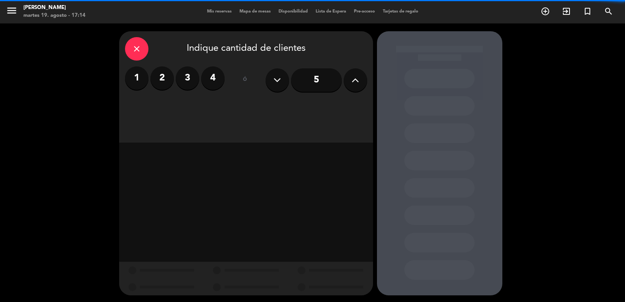
click at [349, 89] on button at bounding box center [355, 79] width 23 height 23
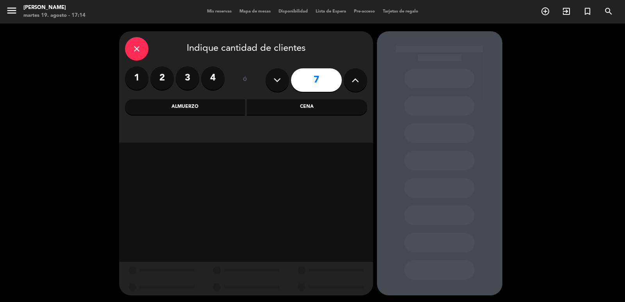
click at [349, 89] on button at bounding box center [355, 79] width 23 height 23
click at [350, 89] on button at bounding box center [355, 79] width 23 height 23
type input "10"
click at [306, 102] on div "Cena" at bounding box center [307, 107] width 120 height 16
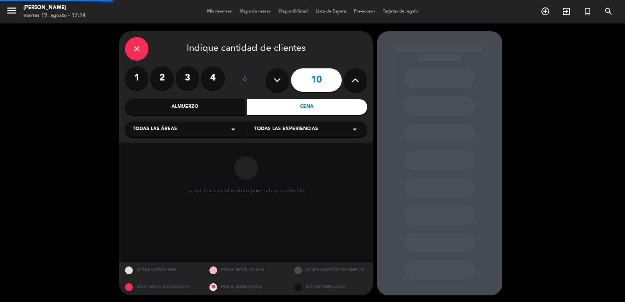
click at [208, 126] on div "Todas las áreas arrow_drop_down" at bounding box center [185, 129] width 121 height 16
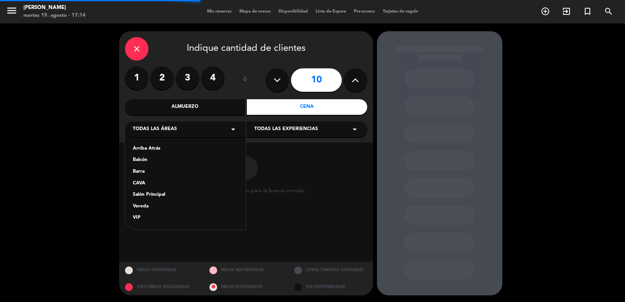
click at [140, 206] on div "Vereda" at bounding box center [185, 207] width 105 height 8
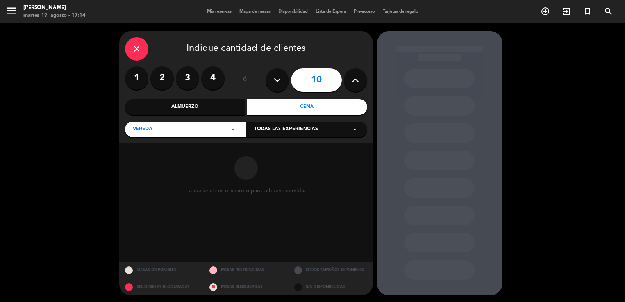
click at [322, 132] on div "Todas las experiencias arrow_drop_down" at bounding box center [306, 129] width 121 height 16
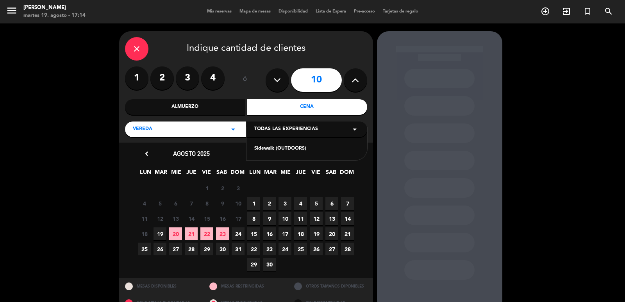
click at [291, 152] on div "Sidewalk (OUTDOORS)" at bounding box center [306, 149] width 105 height 8
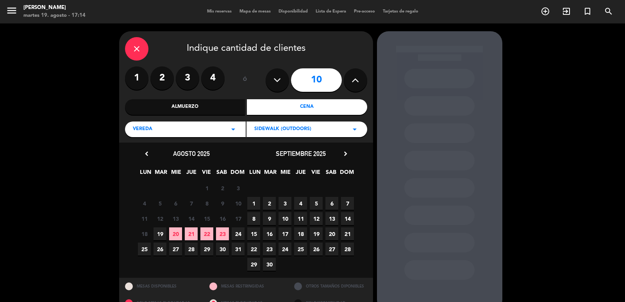
click at [289, 214] on span "10" at bounding box center [284, 218] width 13 height 13
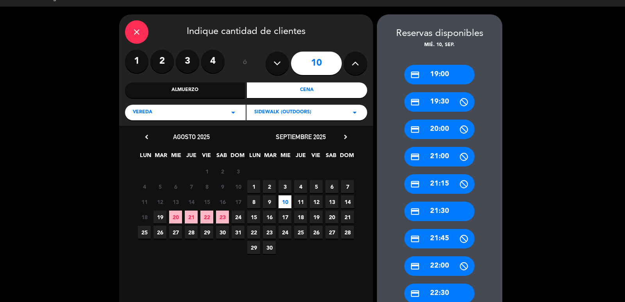
click at [429, 208] on div "credit_card 21:30" at bounding box center [439, 211] width 70 height 20
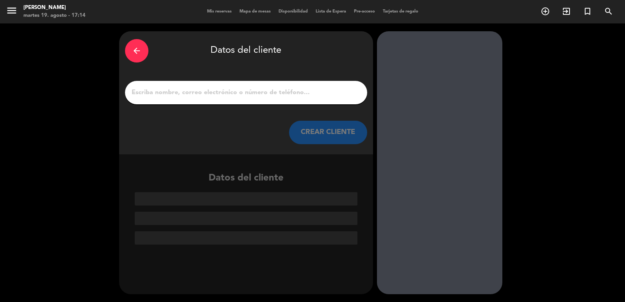
click at [253, 93] on input "1" at bounding box center [246, 92] width 230 height 11
paste input "Samuel Ramos"
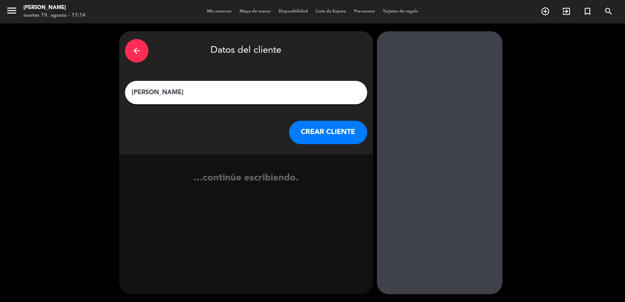
type input "Samuel Ramos"
click at [335, 143] on button "CREAR CLIENTE" at bounding box center [328, 132] width 78 height 23
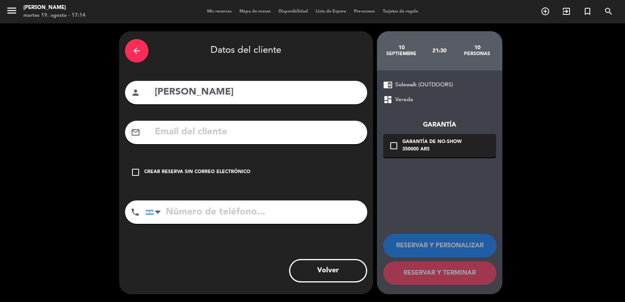
click at [222, 138] on input "text" at bounding box center [257, 132] width 207 height 16
paste input "samuel.ramos@outlook.com"
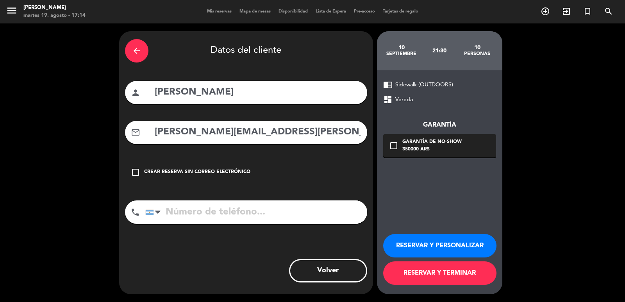
type input "samuel.ramos@outlook.com"
click at [243, 221] on input "tel" at bounding box center [256, 211] width 222 height 23
paste input "15 57643135"
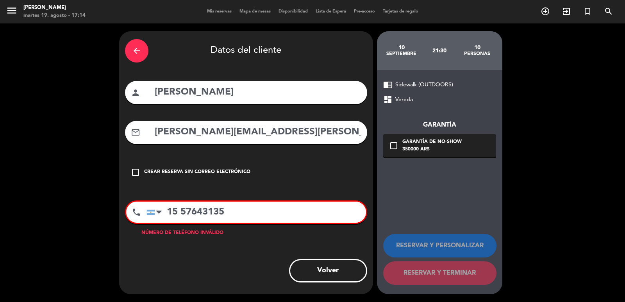
click at [177, 214] on input "15 57643135" at bounding box center [255, 211] width 219 height 21
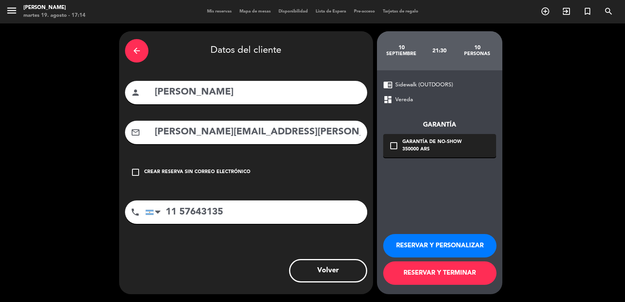
type input "11 57643135"
click at [449, 153] on div "350000 ARS" at bounding box center [431, 150] width 59 height 8
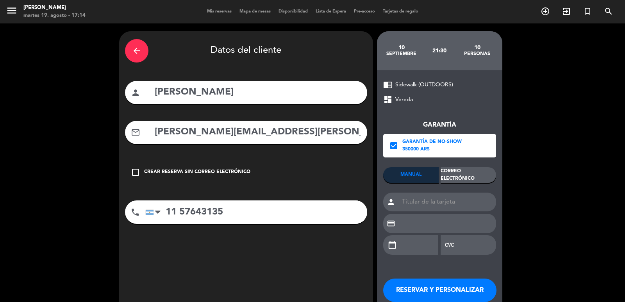
drag, startPoint x: 459, startPoint y: 166, endPoint x: 469, endPoint y: 173, distance: 12.7
click at [469, 173] on div "Correo Electrónico" at bounding box center [467, 175] width 55 height 16
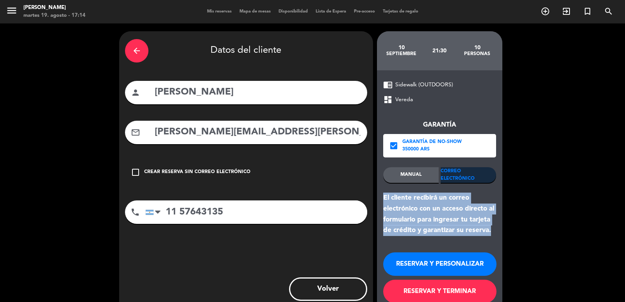
drag, startPoint x: 497, startPoint y: 233, endPoint x: 379, endPoint y: 195, distance: 123.8
click at [379, 195] on div "chrome_reader_mode Sidewalk (OUTDOORS) dashboard Vereda Garantía check_box Gara…" at bounding box center [439, 191] width 125 height 242
copy div "El cliente recibirá un correo electrónico con un acceso directo al formulario p…"
drag, startPoint x: 430, startPoint y: 258, endPoint x: 203, endPoint y: 61, distance: 301.1
click at [429, 258] on button "RESERVAR Y PERSONALIZAR" at bounding box center [439, 263] width 113 height 23
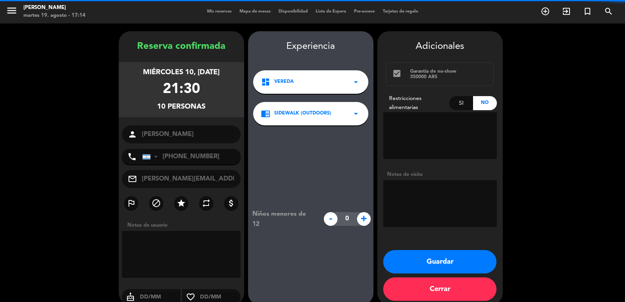
scroll to position [11, 0]
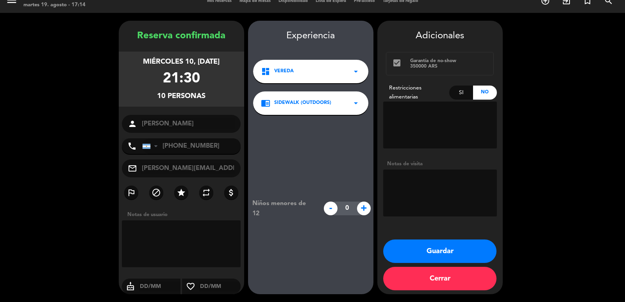
drag, startPoint x: 147, startPoint y: 61, endPoint x: 198, endPoint y: 86, distance: 57.3
click at [205, 89] on div "miércoles 10, sep. 2025 21:30 10 personas" at bounding box center [181, 79] width 125 height 55
drag, startPoint x: 52, startPoint y: 36, endPoint x: 98, endPoint y: 73, distance: 59.1
click at [61, 39] on booking-confirmed "Reserva confirmada miércoles 10, sep. 2025 21:30 10 personas person Samuel Ramo…" at bounding box center [312, 157] width 609 height 273
drag, startPoint x: 133, startPoint y: 57, endPoint x: 217, endPoint y: 87, distance: 89.7
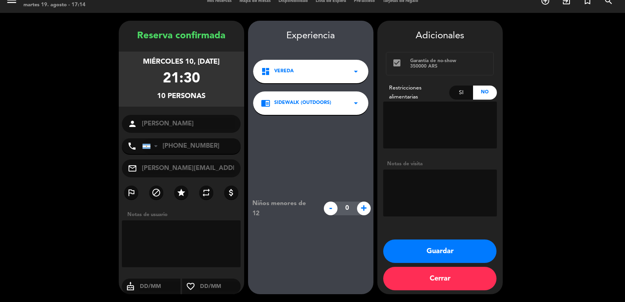
click at [217, 87] on div "miércoles 10, sep. 2025 21:30 10 personas" at bounding box center [181, 79] width 125 height 55
copy div "miércoles 10, sep. 2025 21:30 10 personas"
drag, startPoint x: 441, startPoint y: 195, endPoint x: 413, endPoint y: 157, distance: 47.5
click at [440, 193] on textarea at bounding box center [440, 192] width 114 height 47
type textarea "exterior"
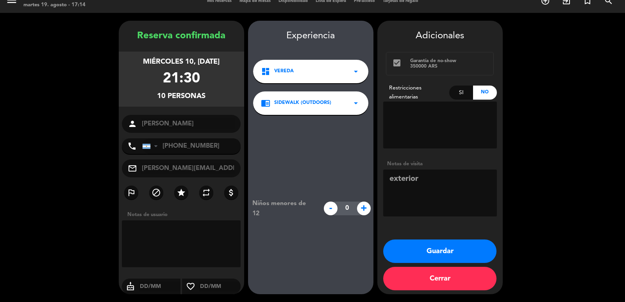
click at [415, 249] on button "Guardar" at bounding box center [439, 250] width 113 height 23
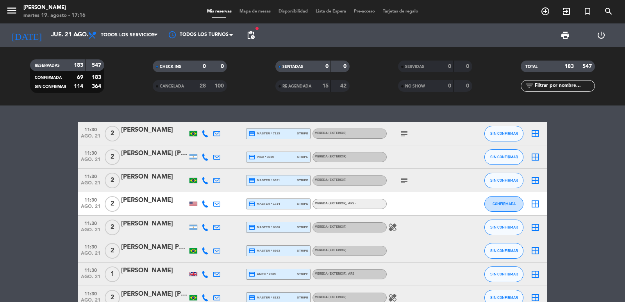
click at [552, 16] on span "add_circle_outline" at bounding box center [544, 11] width 21 height 13
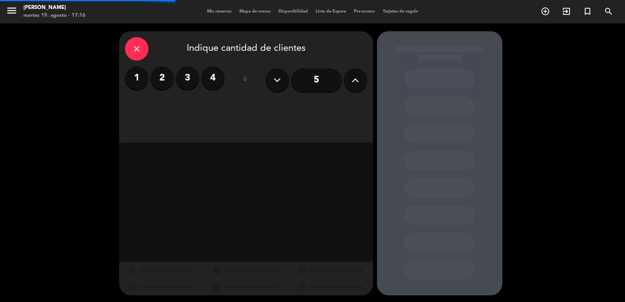
click at [212, 82] on label "4" at bounding box center [212, 77] width 23 height 23
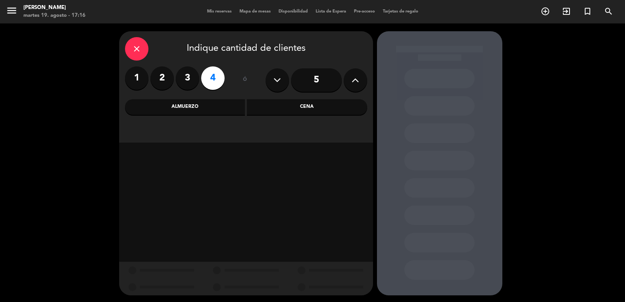
click at [285, 112] on div "Cena" at bounding box center [307, 107] width 120 height 16
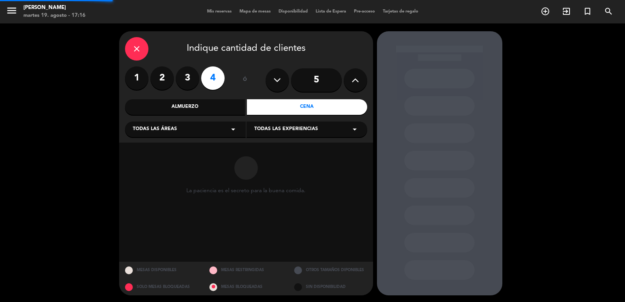
click at [236, 128] on icon "arrow_drop_down" at bounding box center [232, 129] width 9 height 9
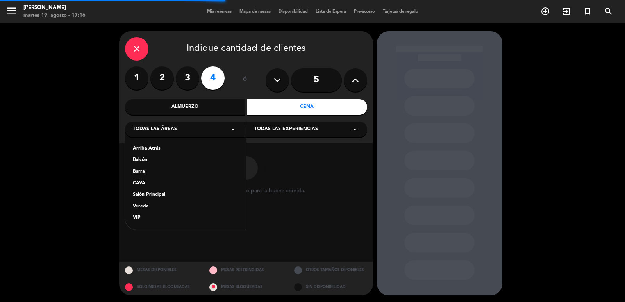
click at [165, 194] on div "Salón Principal" at bounding box center [185, 195] width 105 height 8
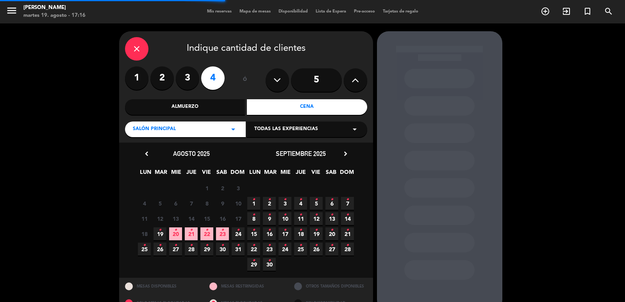
click at [282, 133] on span "Todas las experiencias" at bounding box center [286, 129] width 64 height 8
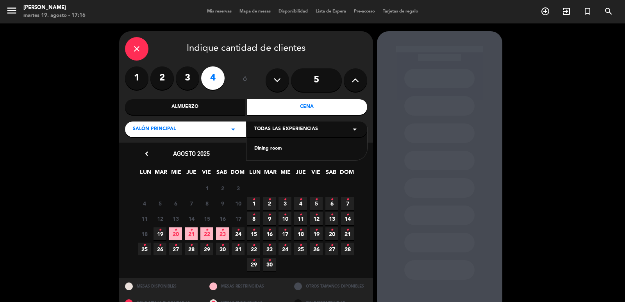
click at [274, 153] on div "Dining room" at bounding box center [306, 149] width 105 height 8
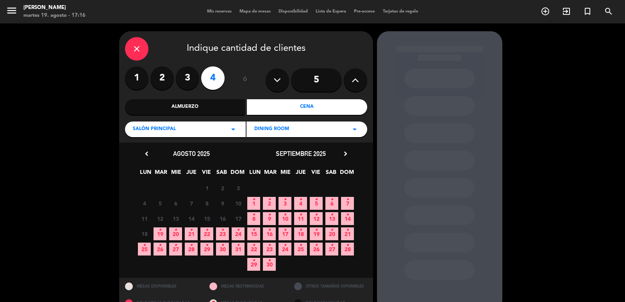
drag, startPoint x: 208, startPoint y: 235, endPoint x: 187, endPoint y: 192, distance: 47.3
click at [208, 235] on span "22 •" at bounding box center [206, 233] width 13 height 13
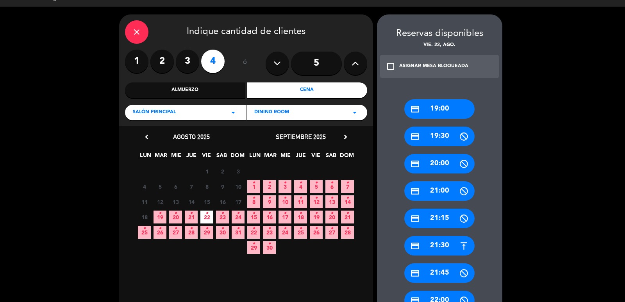
click at [432, 248] on div "credit_card 21:30" at bounding box center [439, 246] width 70 height 20
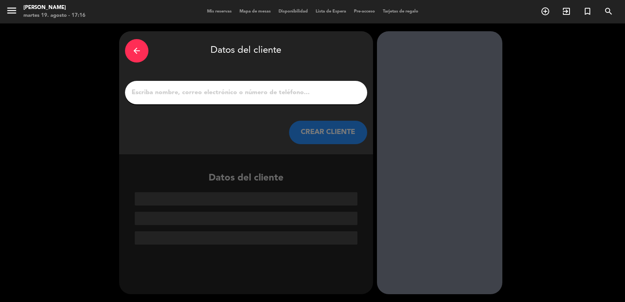
click at [217, 89] on input "1" at bounding box center [246, 92] width 230 height 11
paste input "Carlos Daniel Pellerano"
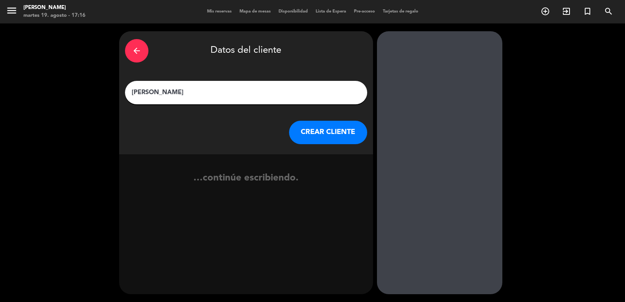
type input "Carlos Daniel Pellerano"
click at [316, 135] on button "CREAR CLIENTE" at bounding box center [328, 132] width 78 height 23
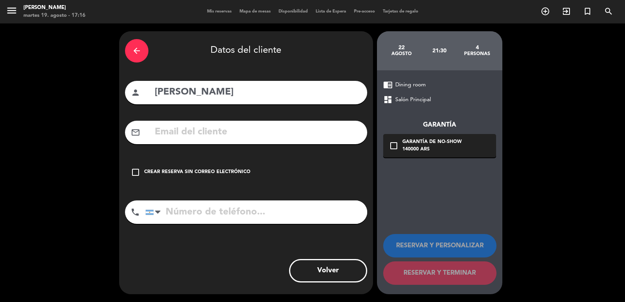
paste input "+1 809 480 1001 cdpellerano@gmail.com"
click at [231, 133] on input "text" at bounding box center [257, 132] width 207 height 16
drag, startPoint x: 230, startPoint y: 131, endPoint x: 141, endPoint y: 128, distance: 89.1
click at [141, 128] on div "mail_outline +1 809 480 1001 cdpellerano@gmail.com" at bounding box center [246, 132] width 242 height 23
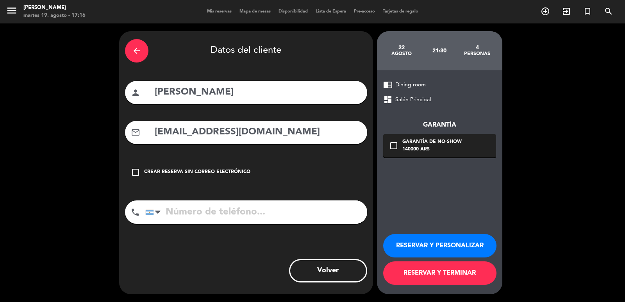
type input "cdpellerano@gmail.com"
click at [300, 224] on div "phone United States +1 United Kingdom +44 Peru (Perú) +51 Argentina +54 Brazil …" at bounding box center [246, 214] width 242 height 29
click at [314, 208] on input "tel" at bounding box center [256, 211] width 222 height 23
paste input "+1 480 1001"
type input "+1 480 1001"
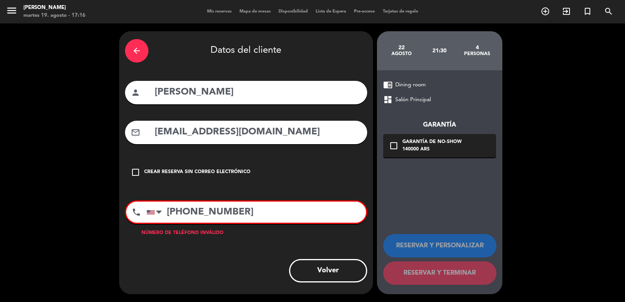
drag, startPoint x: 269, startPoint y: 217, endPoint x: 0, endPoint y: 227, distance: 269.6
click at [0, 227] on div "arrow_back Datos del cliente person Carlos Daniel Pellerano mail_outline cdpell…" at bounding box center [312, 162] width 625 height 278
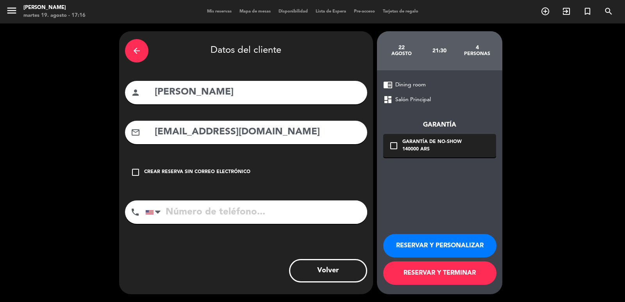
click at [428, 151] on div "140000 ARS" at bounding box center [431, 150] width 59 height 8
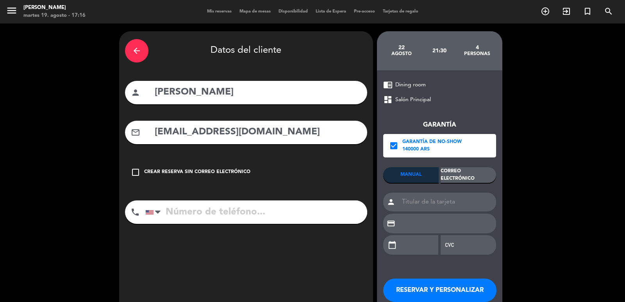
click at [465, 179] on div "Correo Electrónico" at bounding box center [467, 175] width 55 height 16
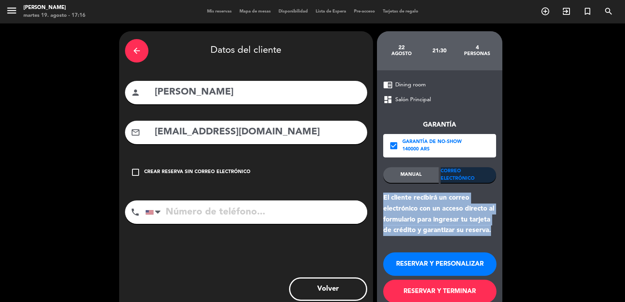
drag, startPoint x: 490, startPoint y: 230, endPoint x: 381, endPoint y: 195, distance: 114.7
click at [381, 195] on div "chrome_reader_mode Dining room dashboard Salón Principal Garantía check_box Gar…" at bounding box center [439, 191] width 125 height 242
copy div "El cliente recibirá un correo electrónico con un acceso directo al formulario p…"
click at [463, 269] on button "RESERVAR Y PERSONALIZAR" at bounding box center [439, 263] width 113 height 23
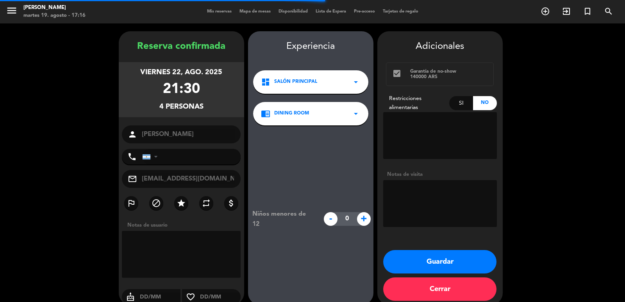
scroll to position [11, 0]
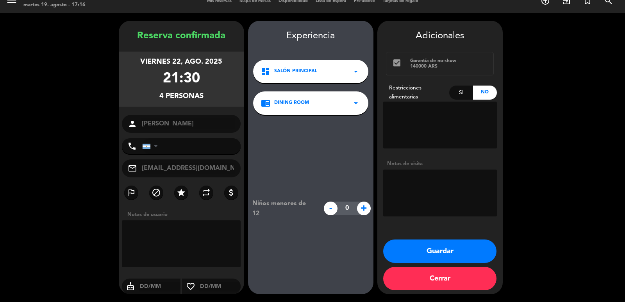
drag, startPoint x: 127, startPoint y: 53, endPoint x: 225, endPoint y: 96, distance: 106.5
click at [225, 96] on div "viernes 22, ago. 2025 21:30 4 personas" at bounding box center [181, 79] width 125 height 55
click at [211, 242] on textarea at bounding box center [181, 243] width 119 height 47
paste textarea "+1 809 480 1001"
type textarea "+1 809 480 1001"
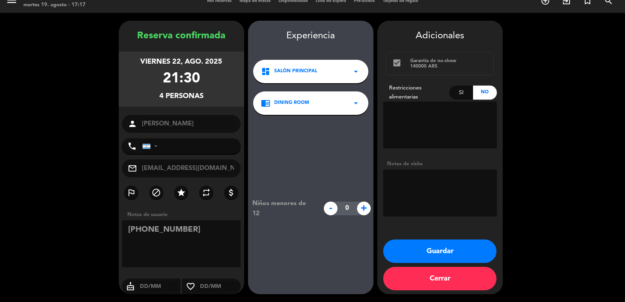
drag, startPoint x: 131, startPoint y: 57, endPoint x: 222, endPoint y: 102, distance: 101.3
click at [219, 102] on div "viernes 22, ago. 2025 21:30 4 personas" at bounding box center [181, 79] width 125 height 55
drag, startPoint x: 457, startPoint y: 255, endPoint x: 326, endPoint y: 179, distance: 151.5
click at [456, 253] on button "Guardar" at bounding box center [439, 250] width 113 height 23
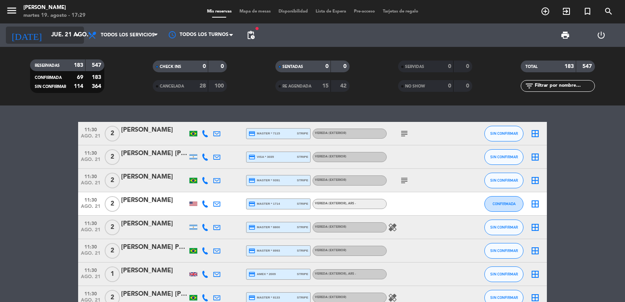
click at [61, 38] on input "jue. 21 ago." at bounding box center [84, 35] width 75 height 15
